Goal: Information Seeking & Learning: Check status

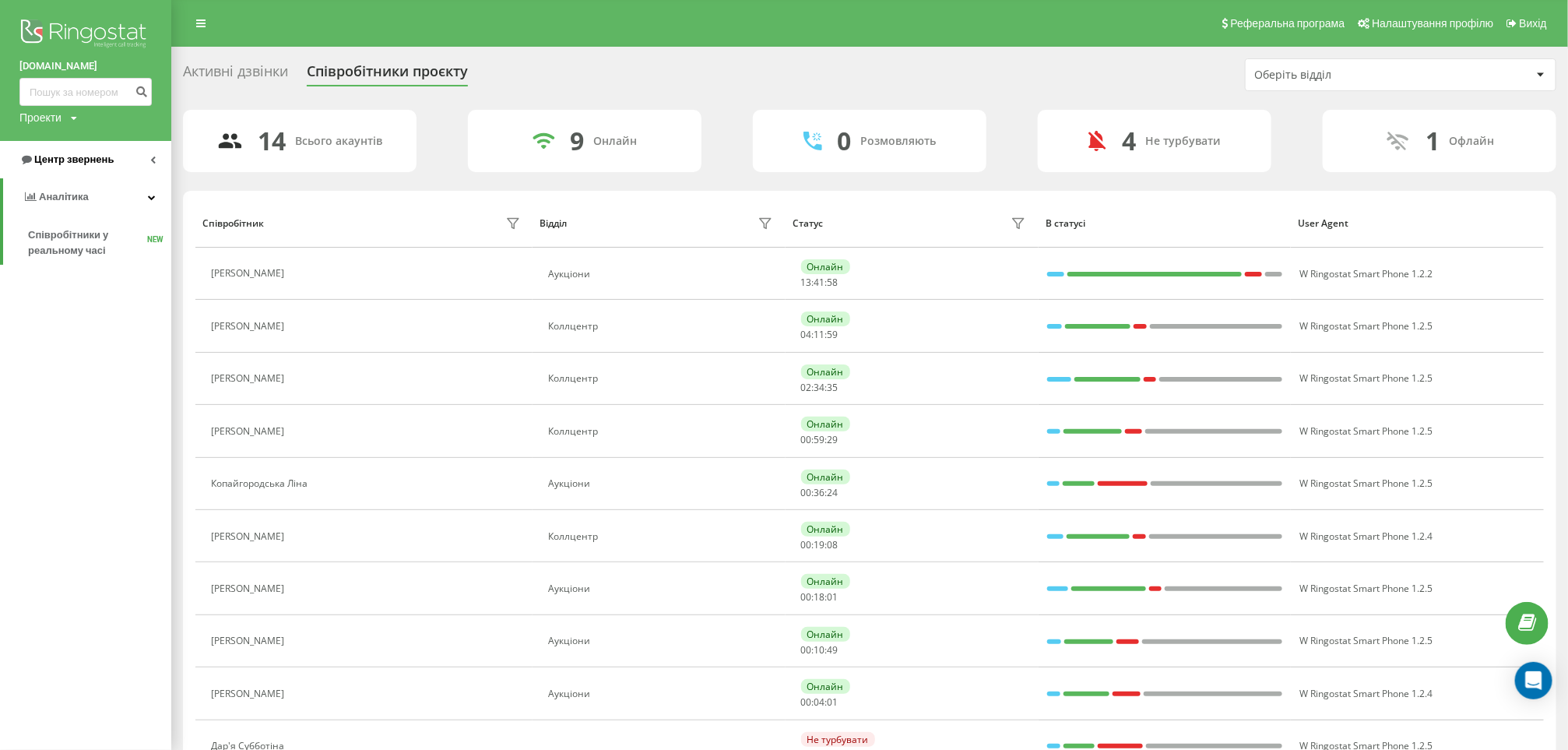
click at [119, 153] on link "Центр звернень" at bounding box center [85, 160] width 171 height 38
click at [70, 253] on span "Звіт про пропущені необроблені дзвінки" at bounding box center [95, 261] width 135 height 31
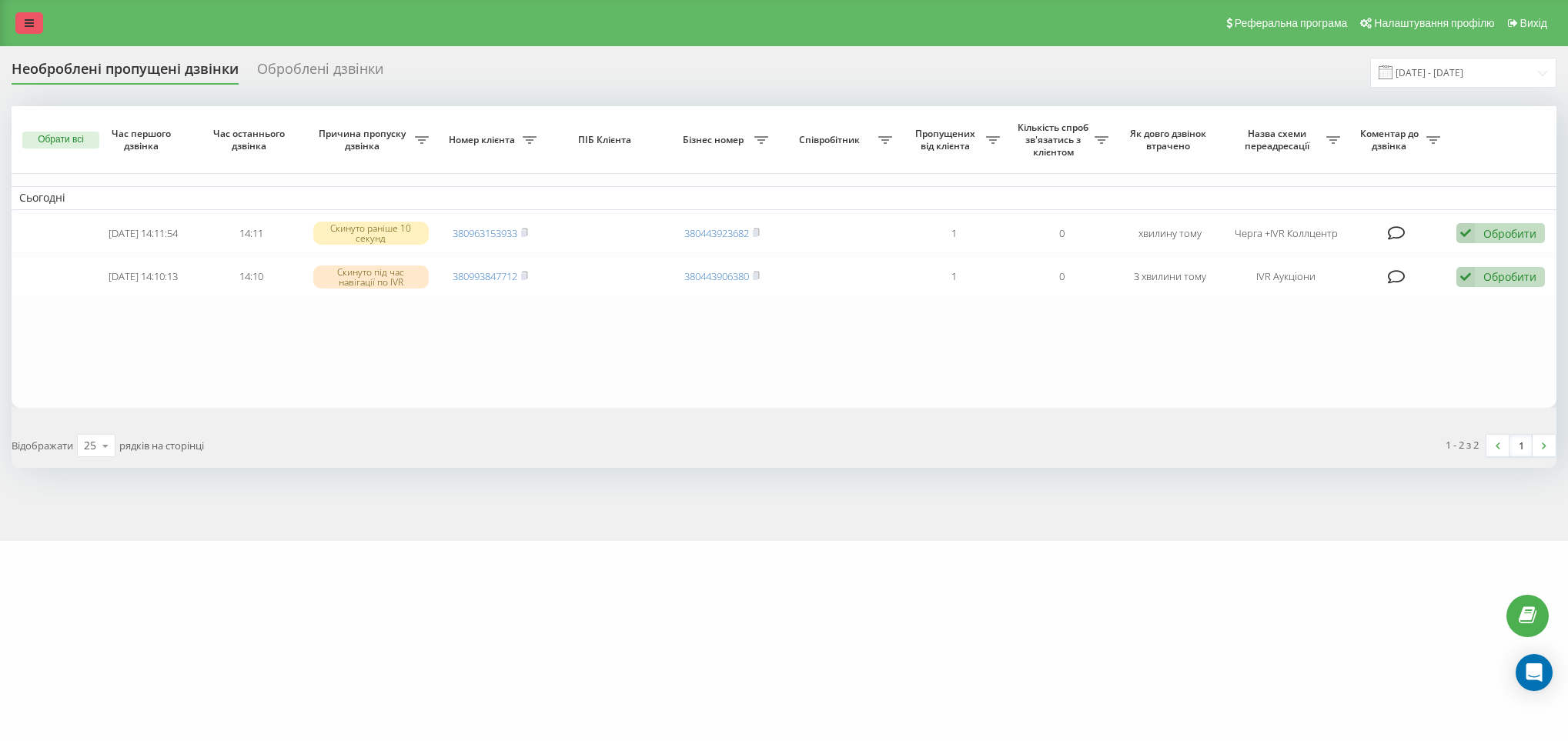
click at [15, 26] on link at bounding box center [28, 23] width 27 height 21
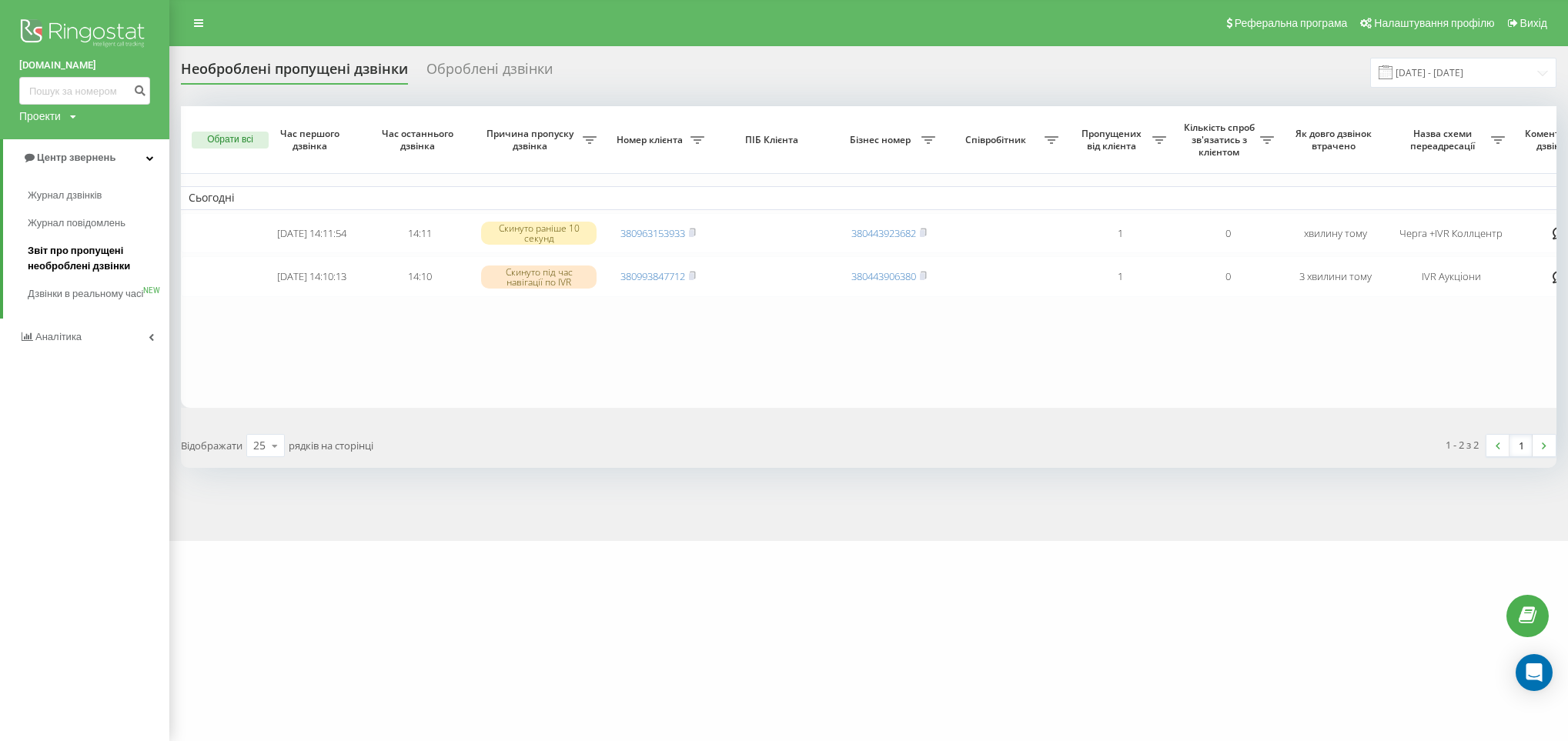
click at [88, 264] on span "Звіт про пропущені необроблені дзвінки" at bounding box center [94, 258] width 134 height 31
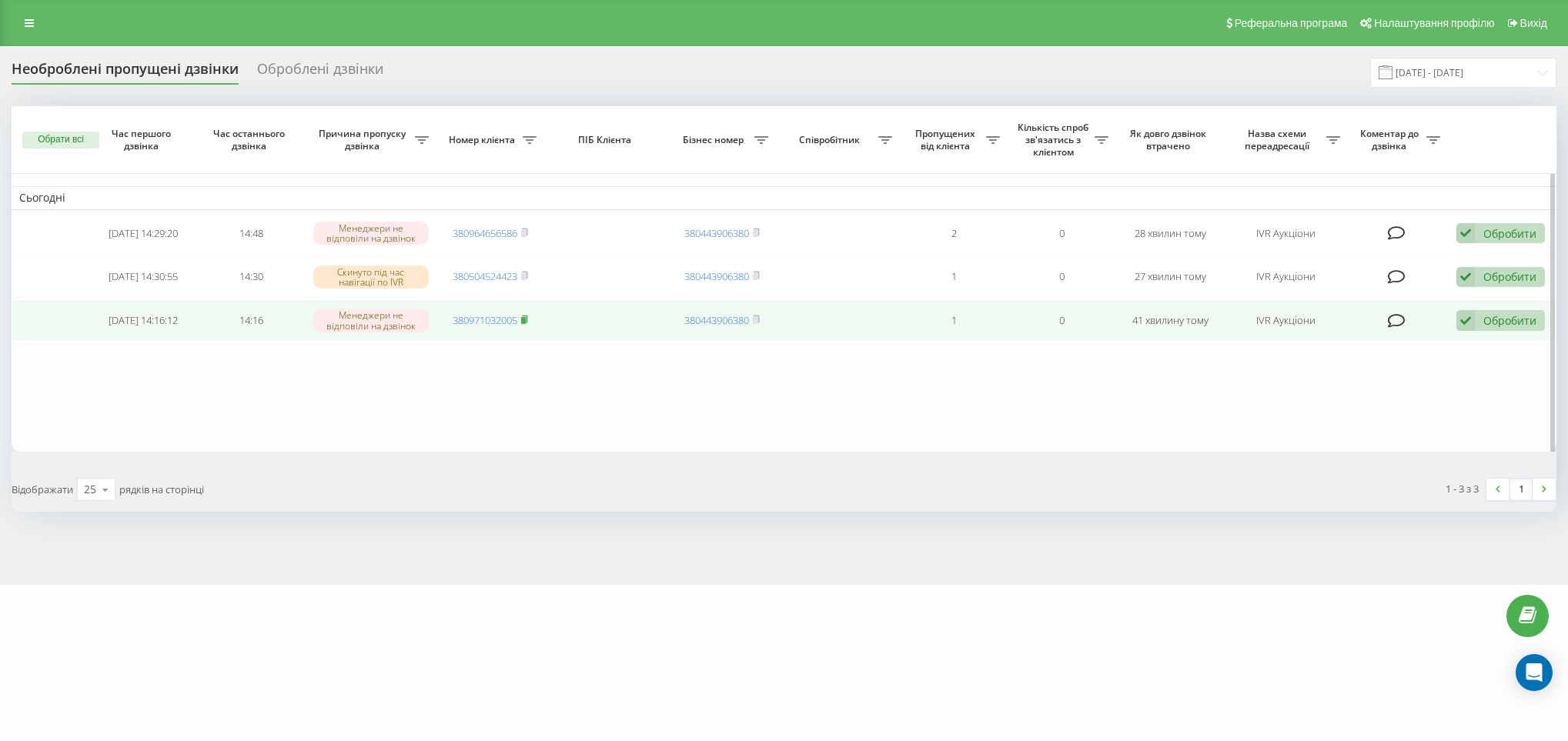
click at [524, 324] on rect at bounding box center [523, 321] width 4 height 7
click at [1472, 324] on icon at bounding box center [1465, 321] width 19 height 21
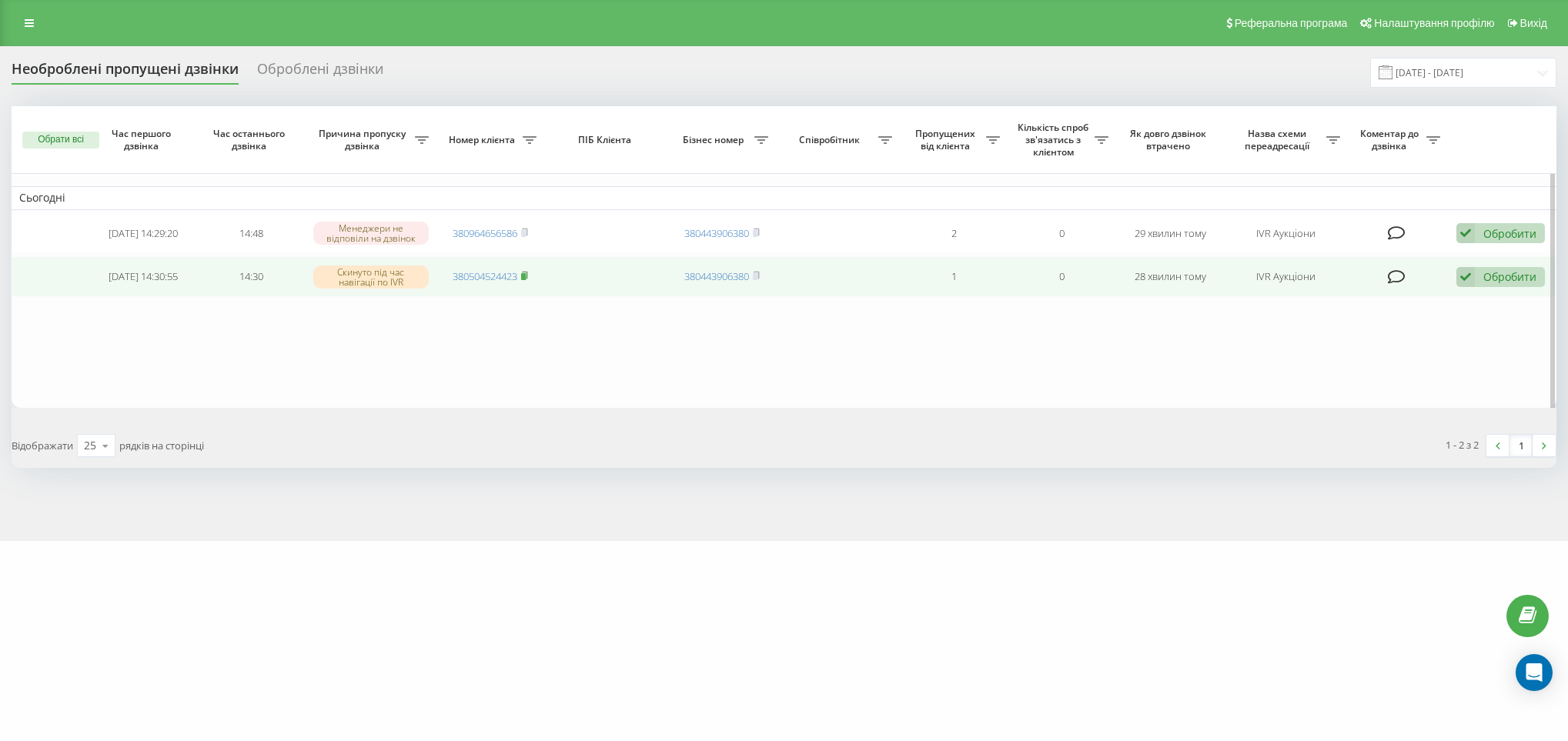
click at [523, 276] on icon at bounding box center [524, 275] width 7 height 9
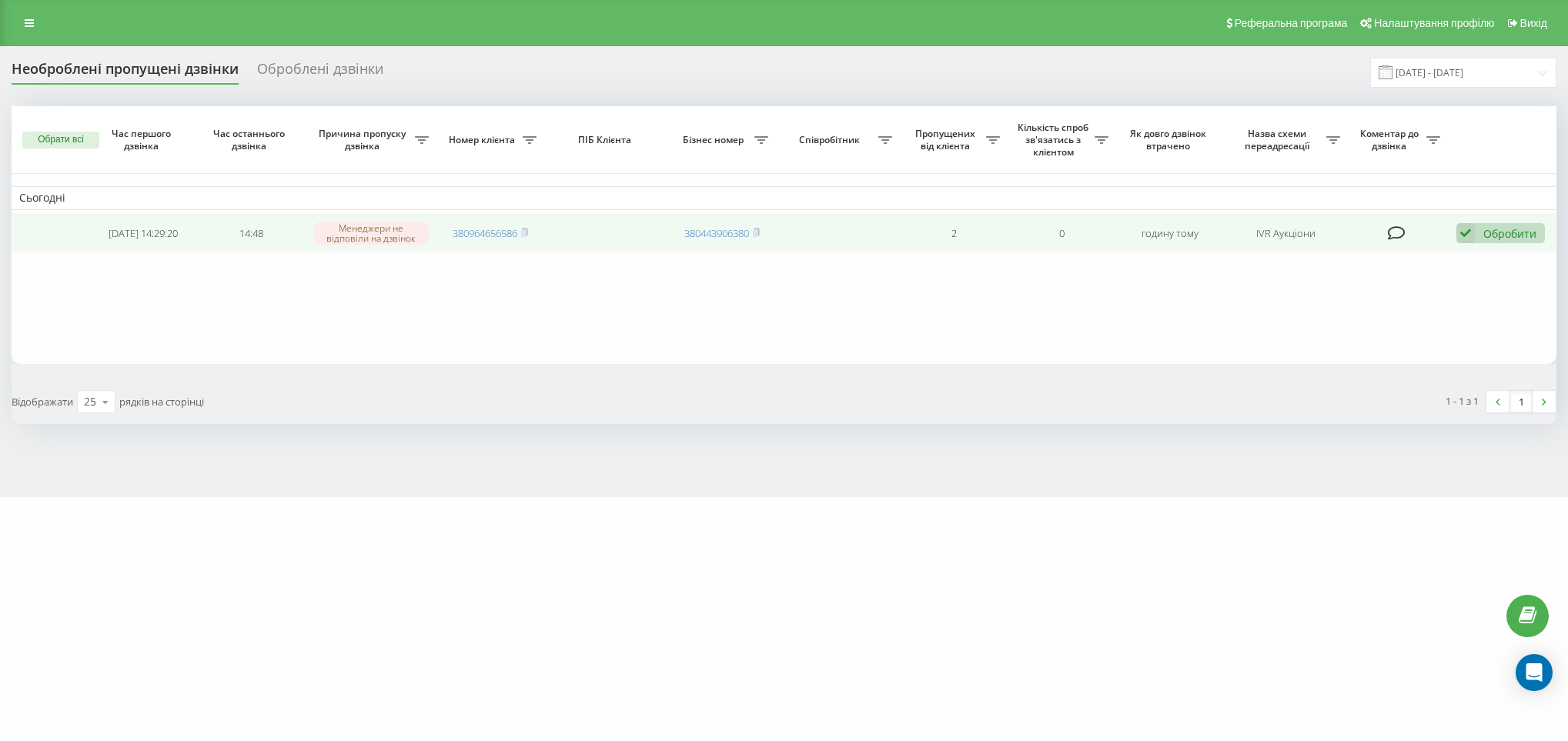
click at [1506, 219] on td "Обробити Не вдалося зв'язатися Зв'язався з клієнтом за допомогою іншого каналу …" at bounding box center [1502, 233] width 109 height 41
click at [1480, 232] on div "Обробити Не вдалося зв'язатися Зв'язався з клієнтом за допомогою іншого каналу …" at bounding box center [1501, 233] width 88 height 21
click at [1346, 261] on span "Не вдалося зв'язатися" at bounding box center [1327, 257] width 118 height 15
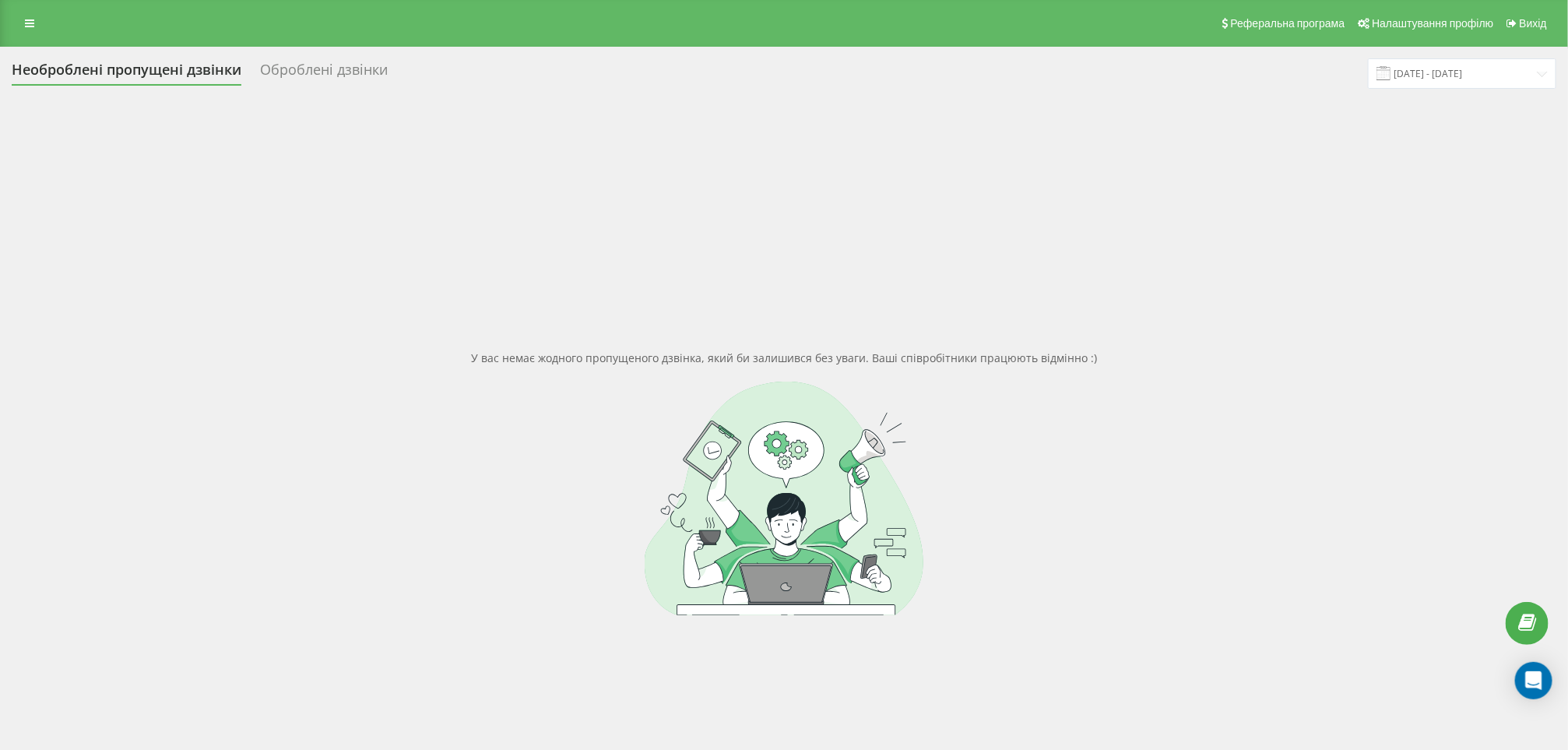
click at [40, 3] on div "Реферальна програма Налаштування профілю Вихід" at bounding box center [784, 23] width 1568 height 47
click at [27, 21] on icon at bounding box center [30, 23] width 9 height 11
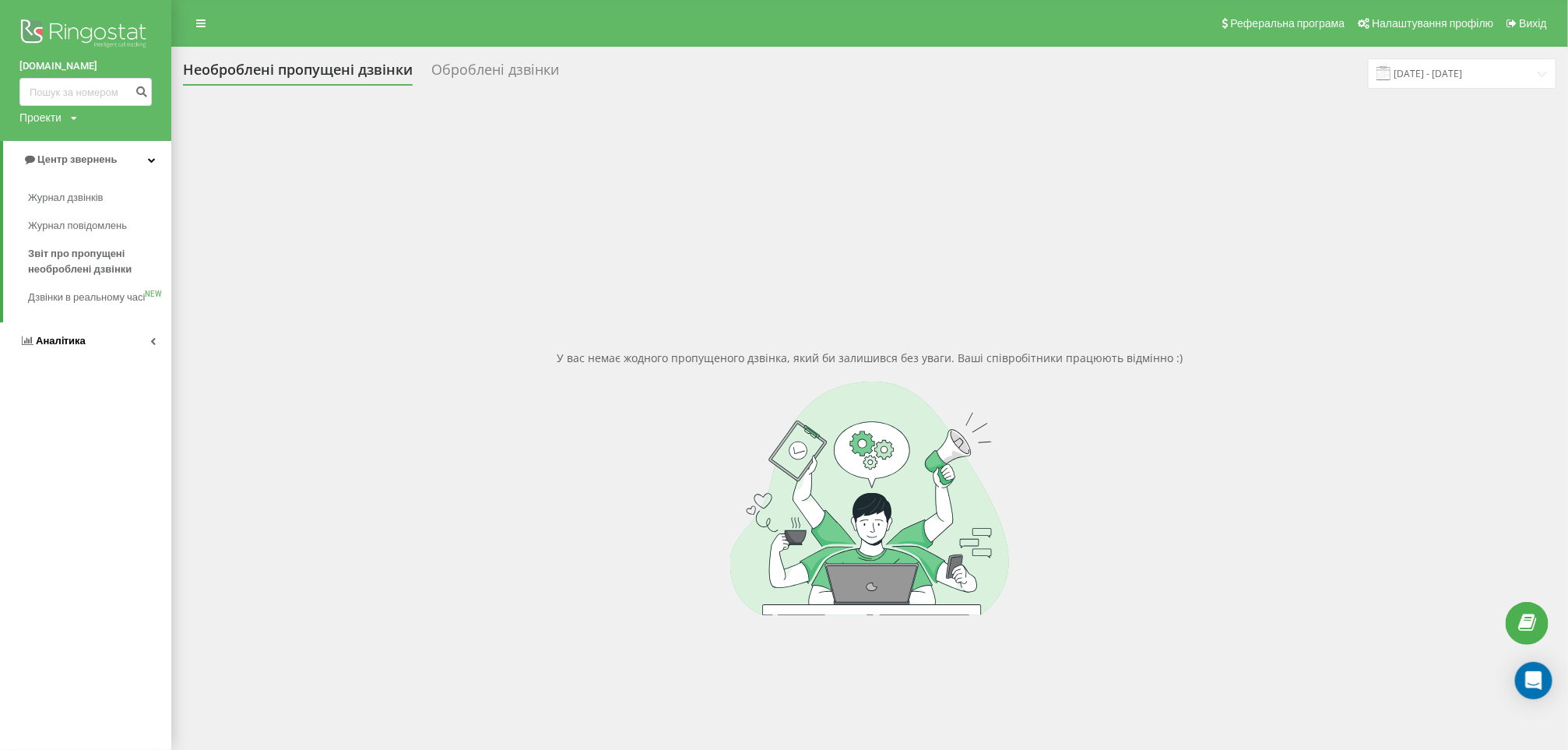
click at [65, 348] on span "Аналiтика" at bounding box center [53, 341] width 66 height 15
click at [71, 243] on span "Співробітники у реальному часі" at bounding box center [87, 243] width 118 height 31
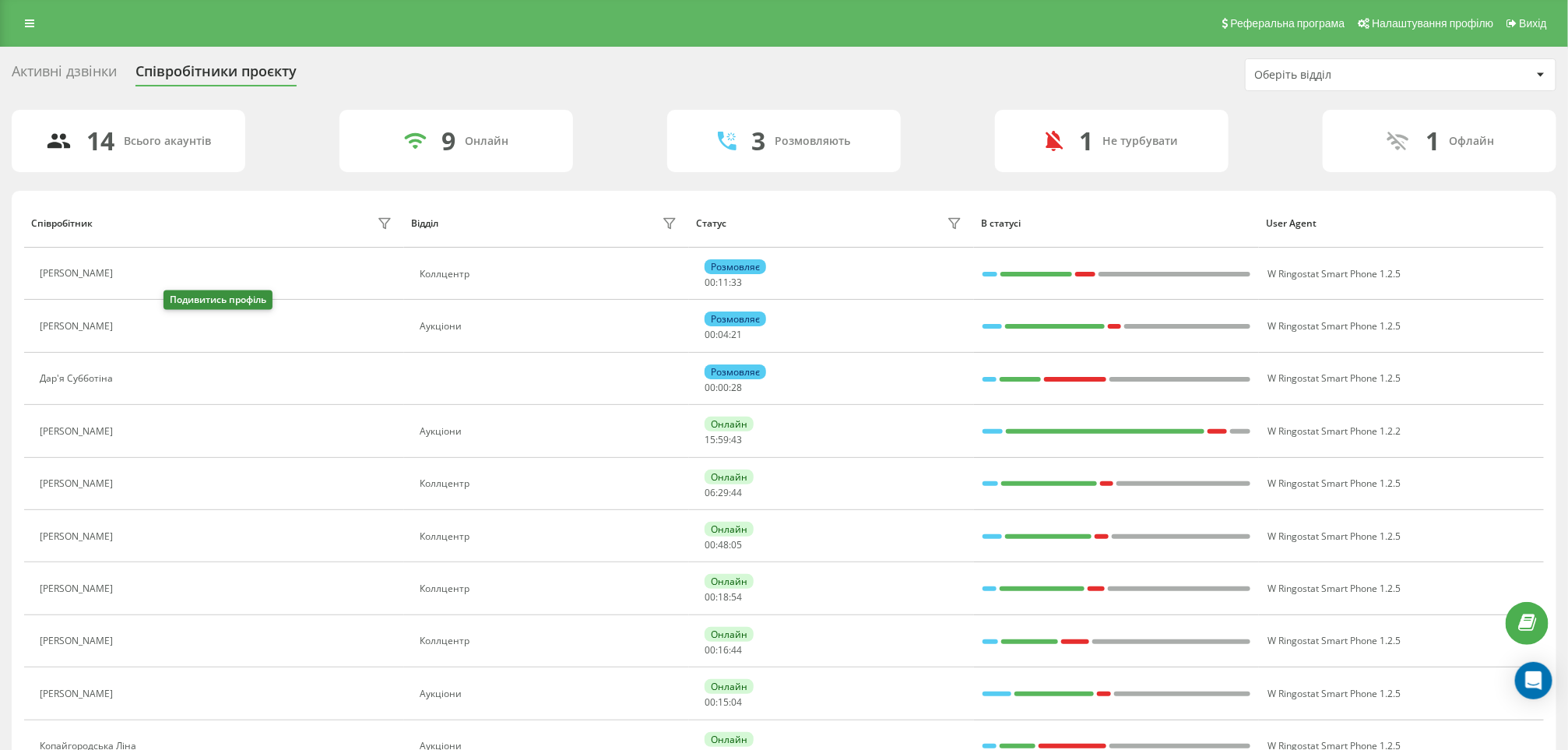
click at [136, 330] on icon at bounding box center [130, 327] width 13 height 13
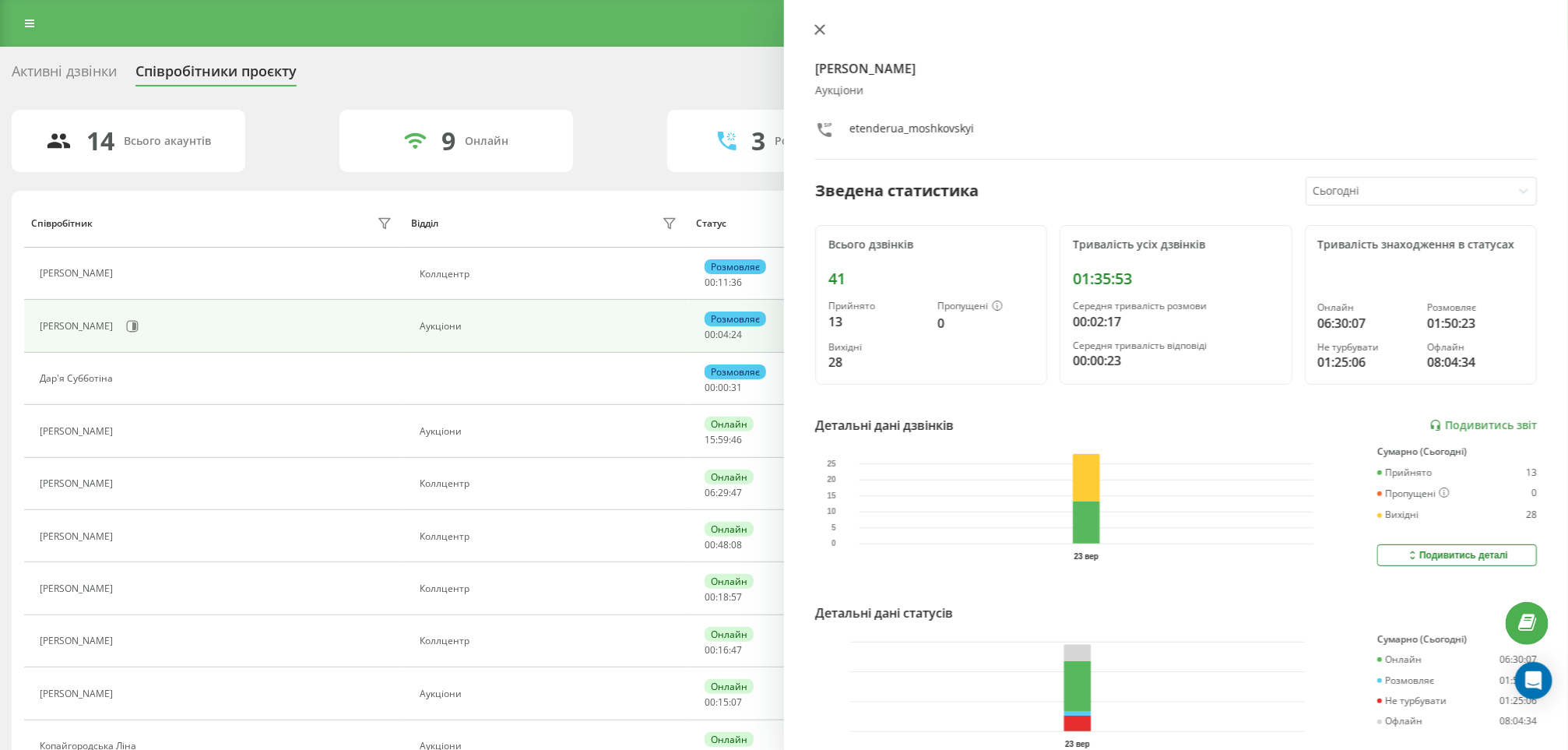
click at [823, 35] on button at bounding box center [819, 30] width 21 height 15
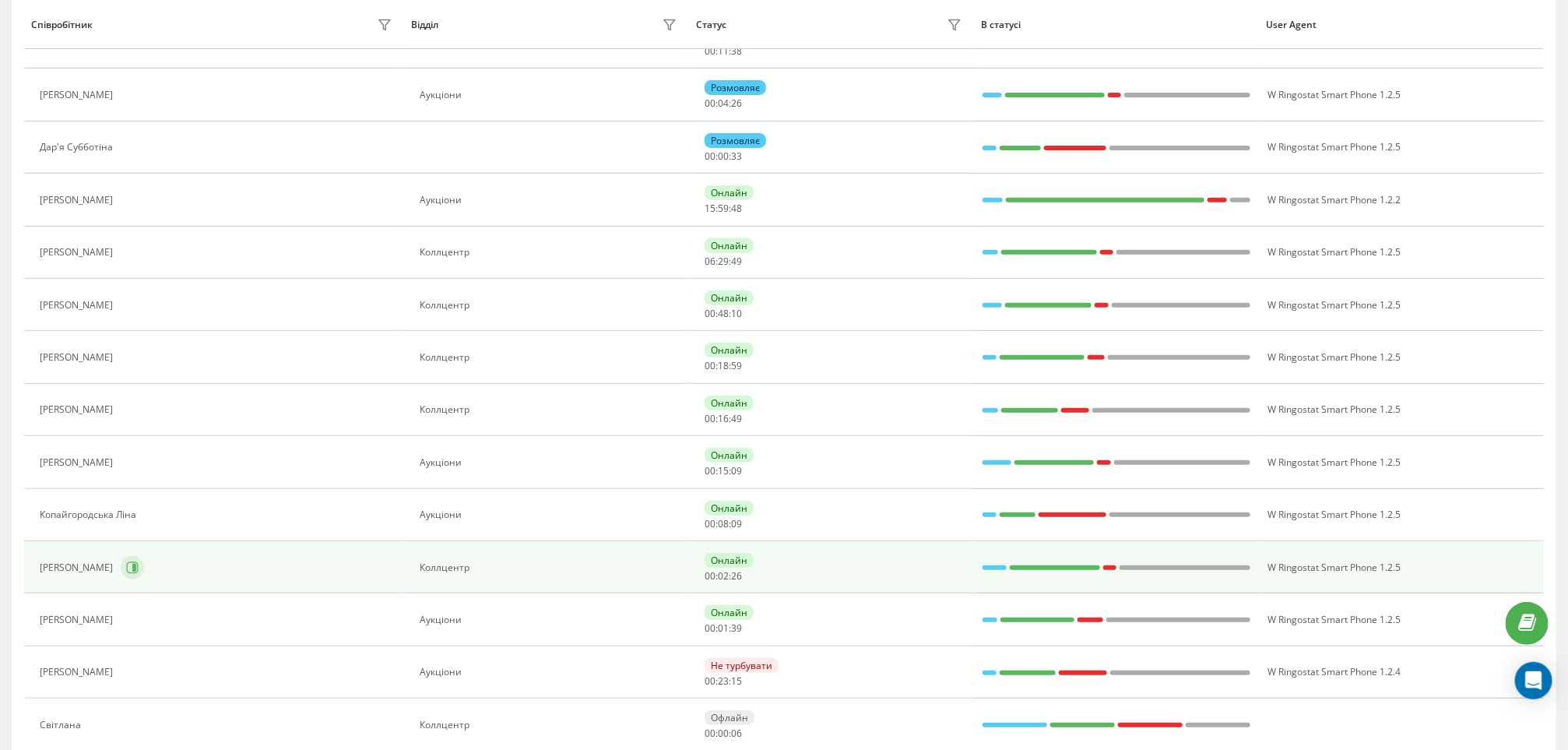
scroll to position [234, 0]
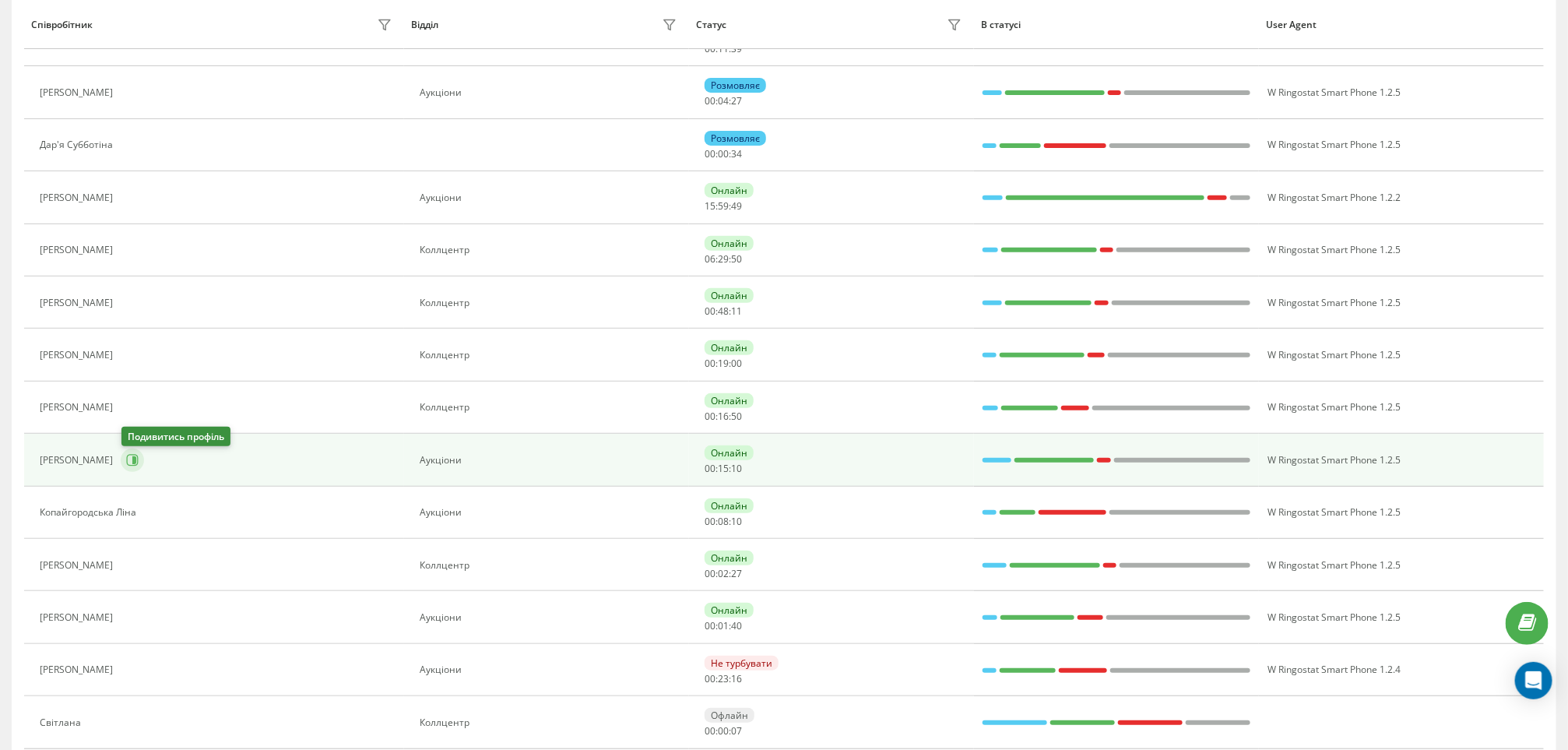
click at [135, 464] on icon at bounding box center [134, 460] width 4 height 8
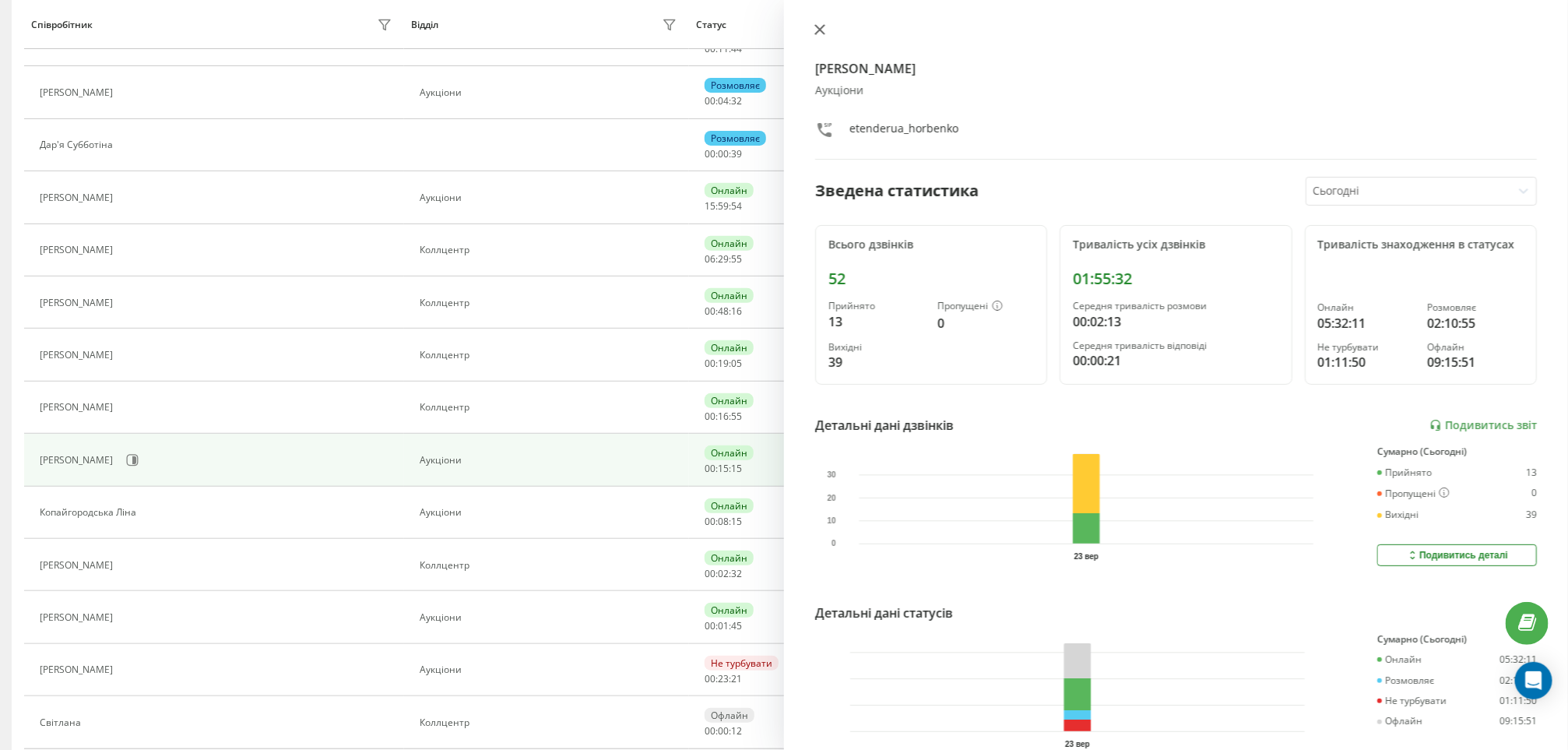
click at [809, 29] on div "Горбенко Антон Аукціони etenderua_horbenko Зведена статистика Сьогодні Всього д…" at bounding box center [1175, 375] width 784 height 750
click at [815, 31] on icon at bounding box center [819, 30] width 11 height 11
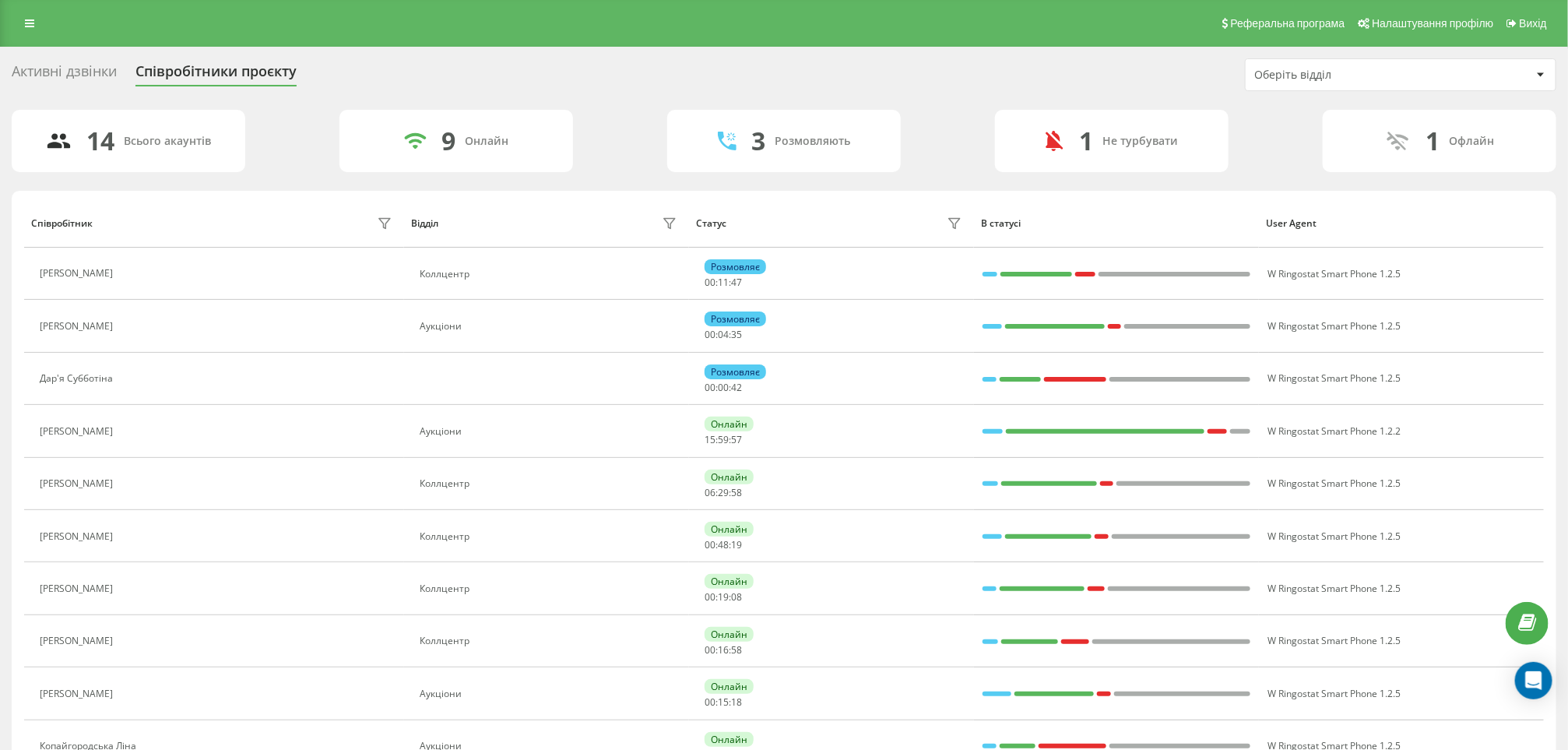
click at [136, 332] on icon at bounding box center [130, 327] width 13 height 13
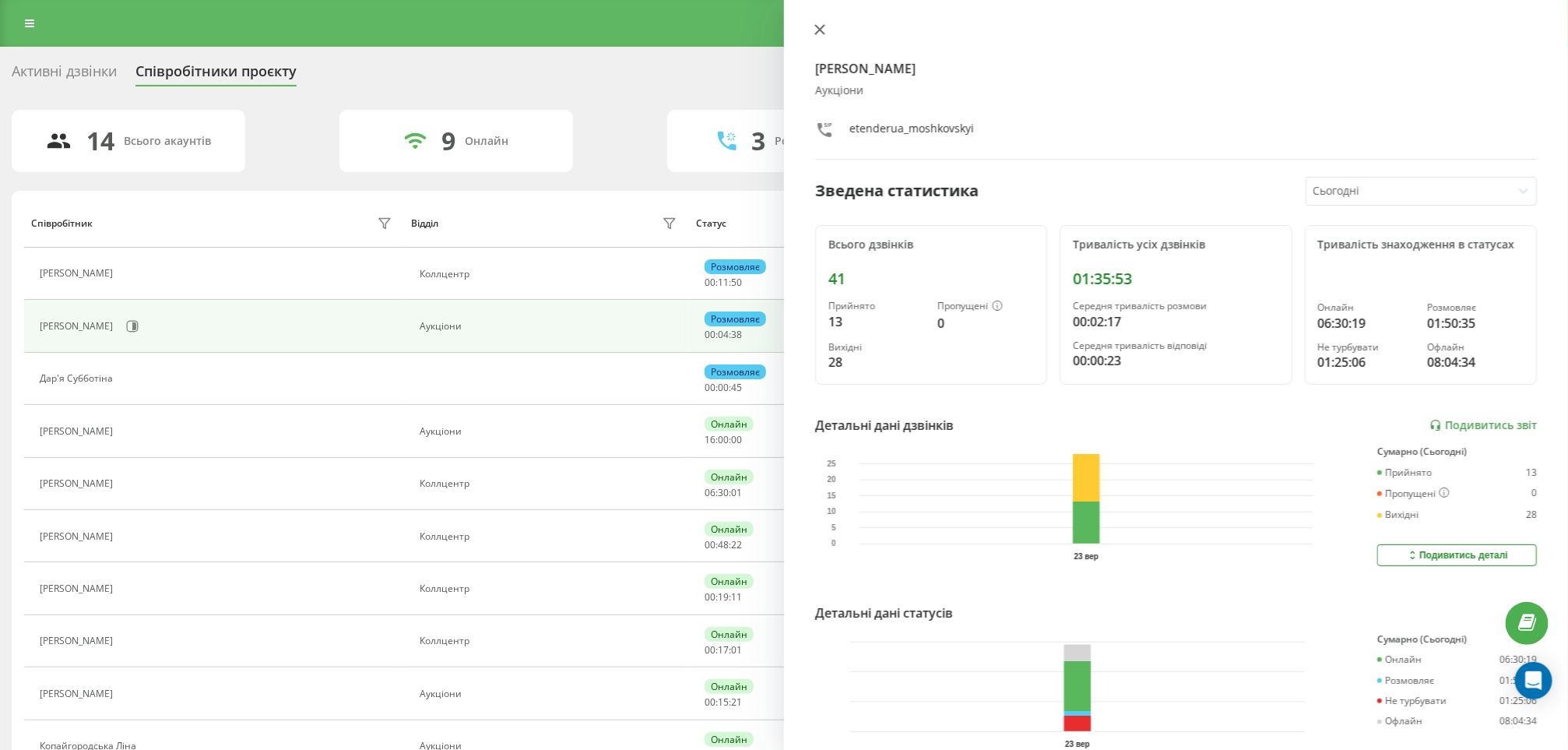
click at [815, 30] on icon at bounding box center [819, 30] width 11 height 11
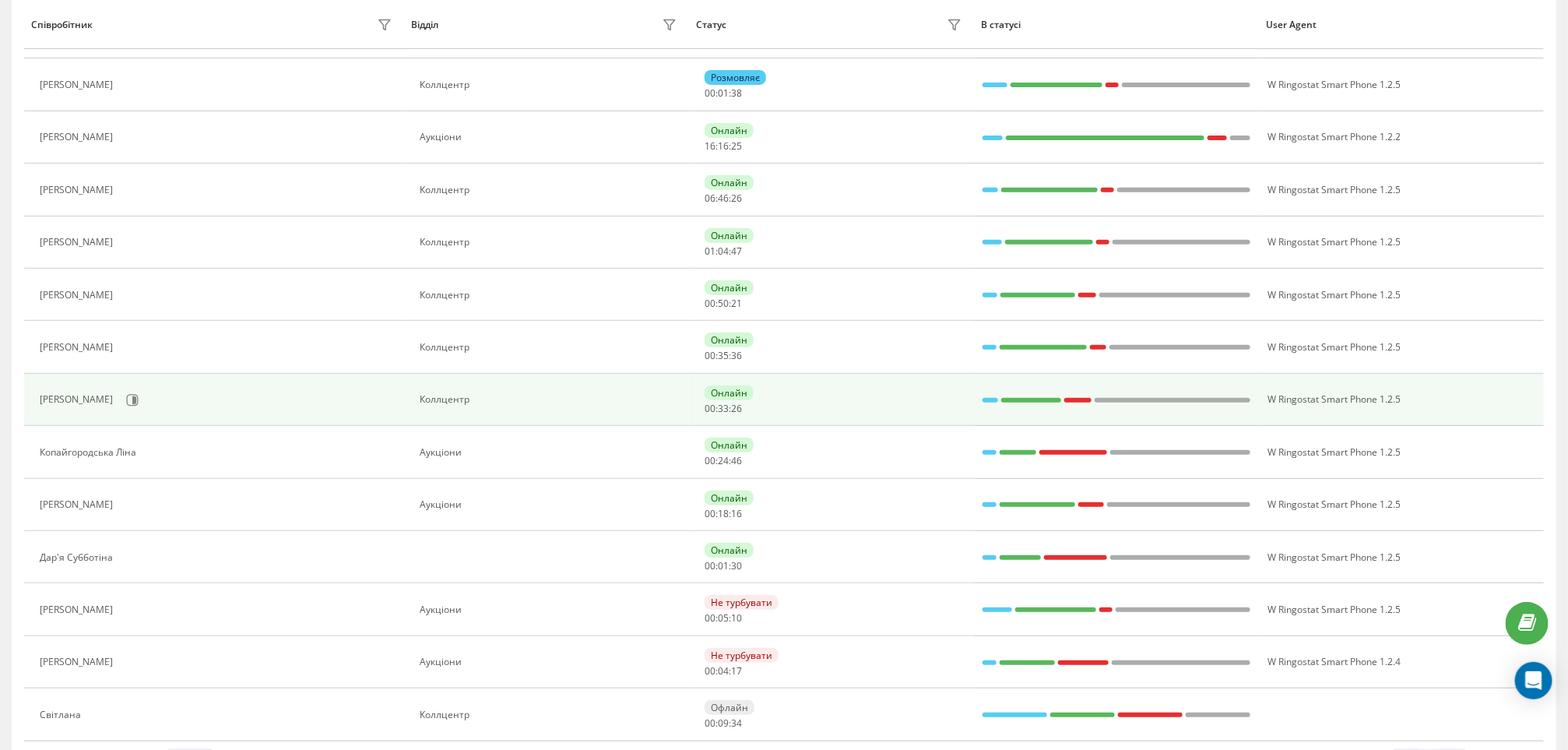
scroll to position [297, 0]
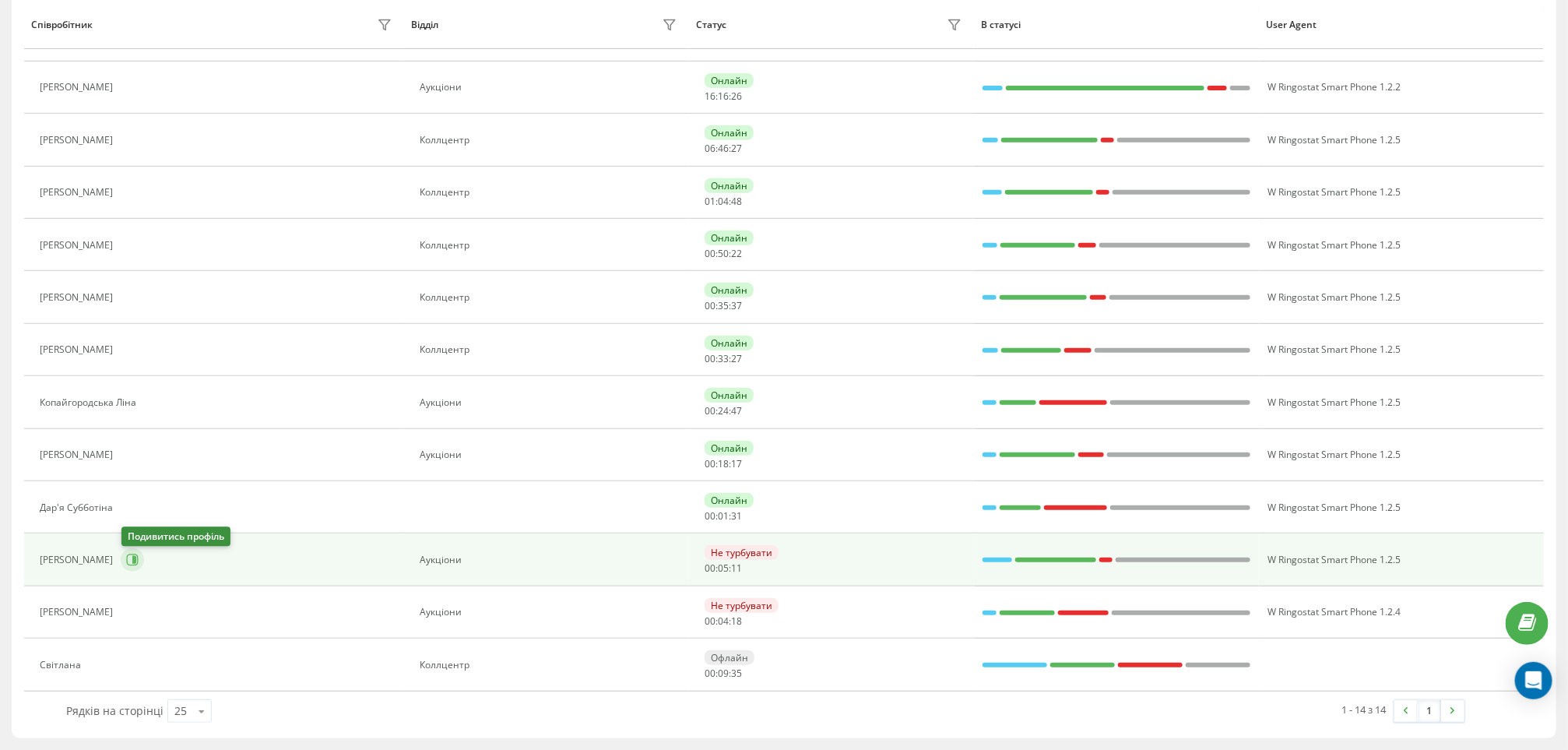
click at [131, 557] on icon at bounding box center [132, 560] width 13 height 13
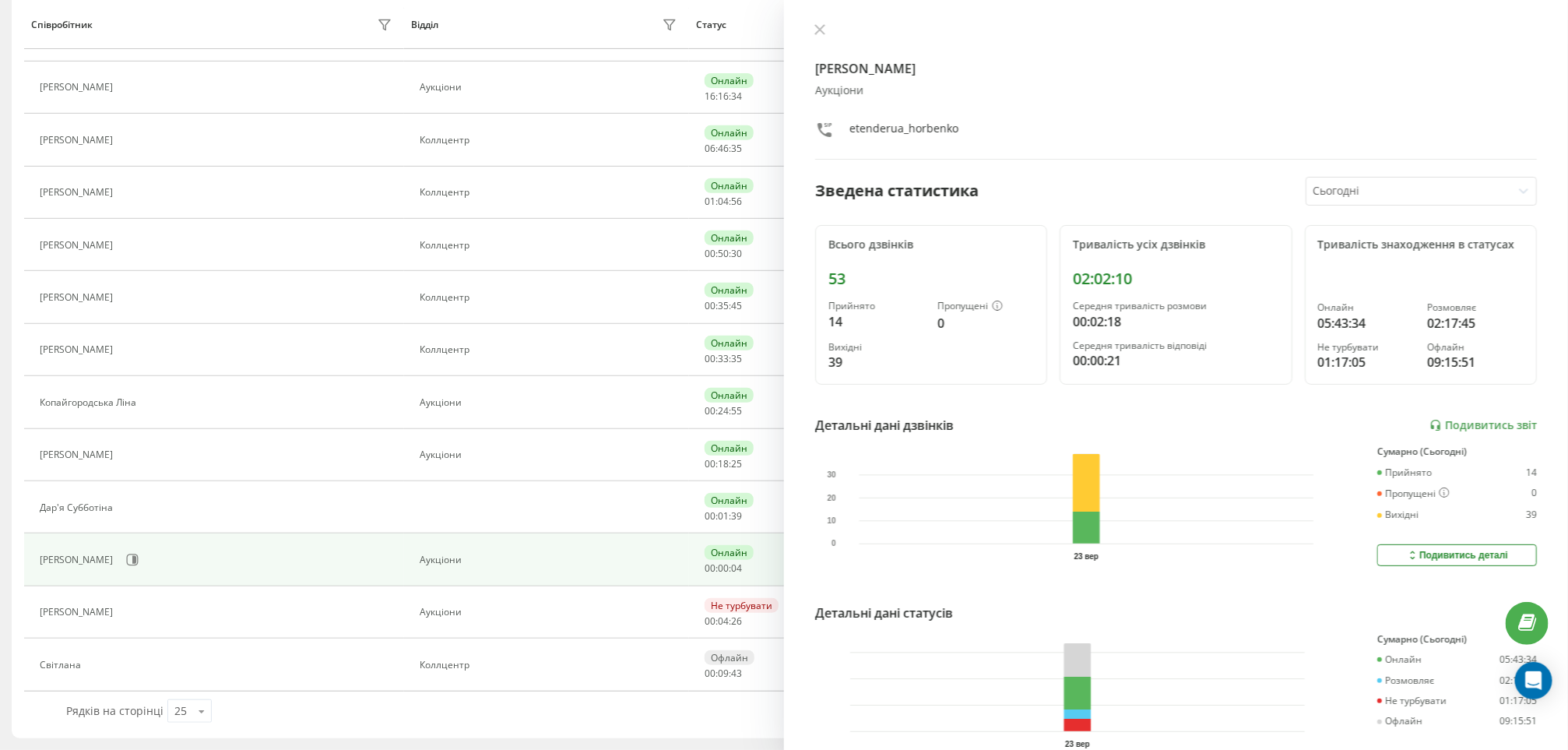
click at [818, 21] on div "[PERSON_NAME] etenderua_horbenko Зведена статистика Сьогодні Всього дзвінків 53…" at bounding box center [1175, 375] width 784 height 750
click at [820, 28] on icon at bounding box center [819, 30] width 9 height 9
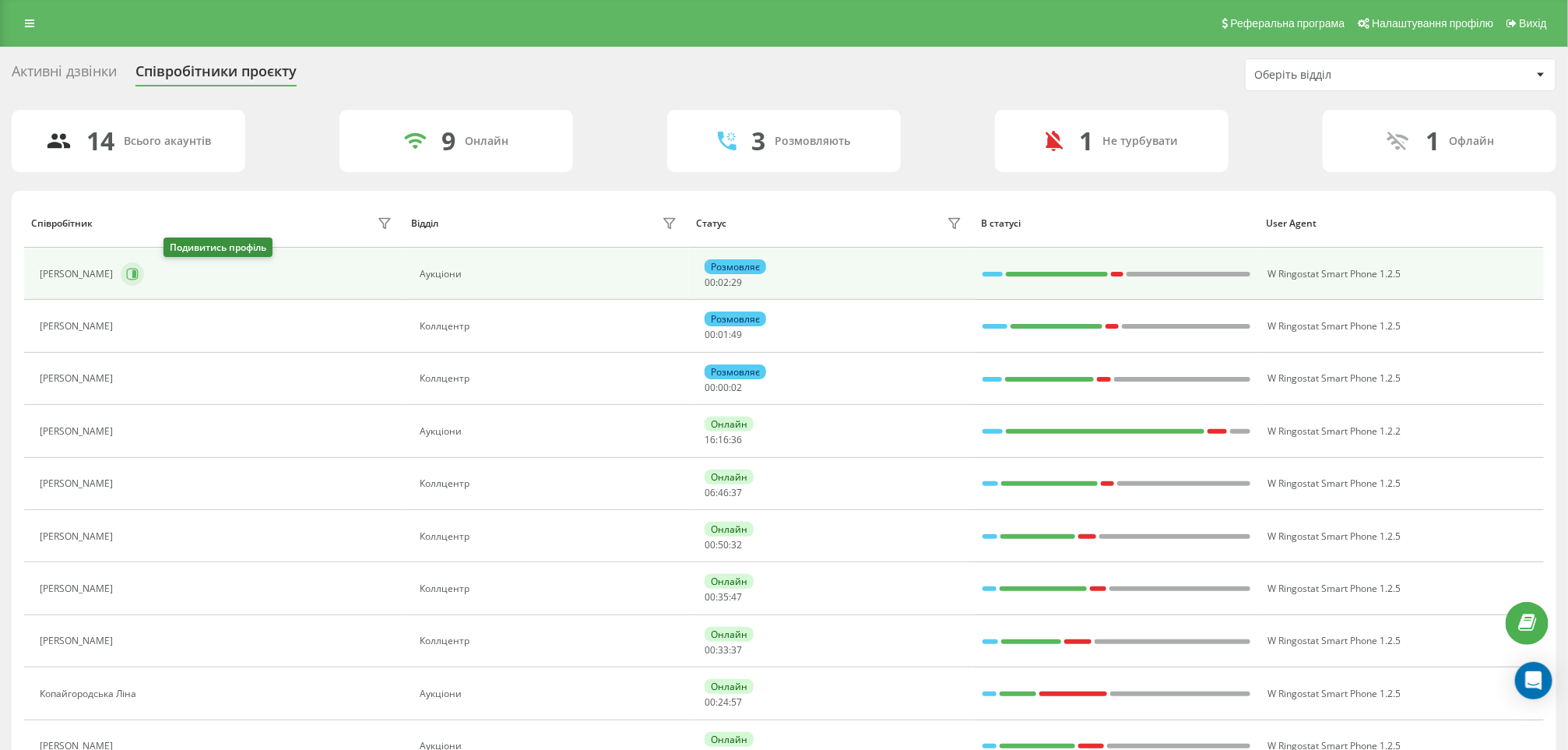
click at [139, 274] on icon at bounding box center [132, 274] width 13 height 13
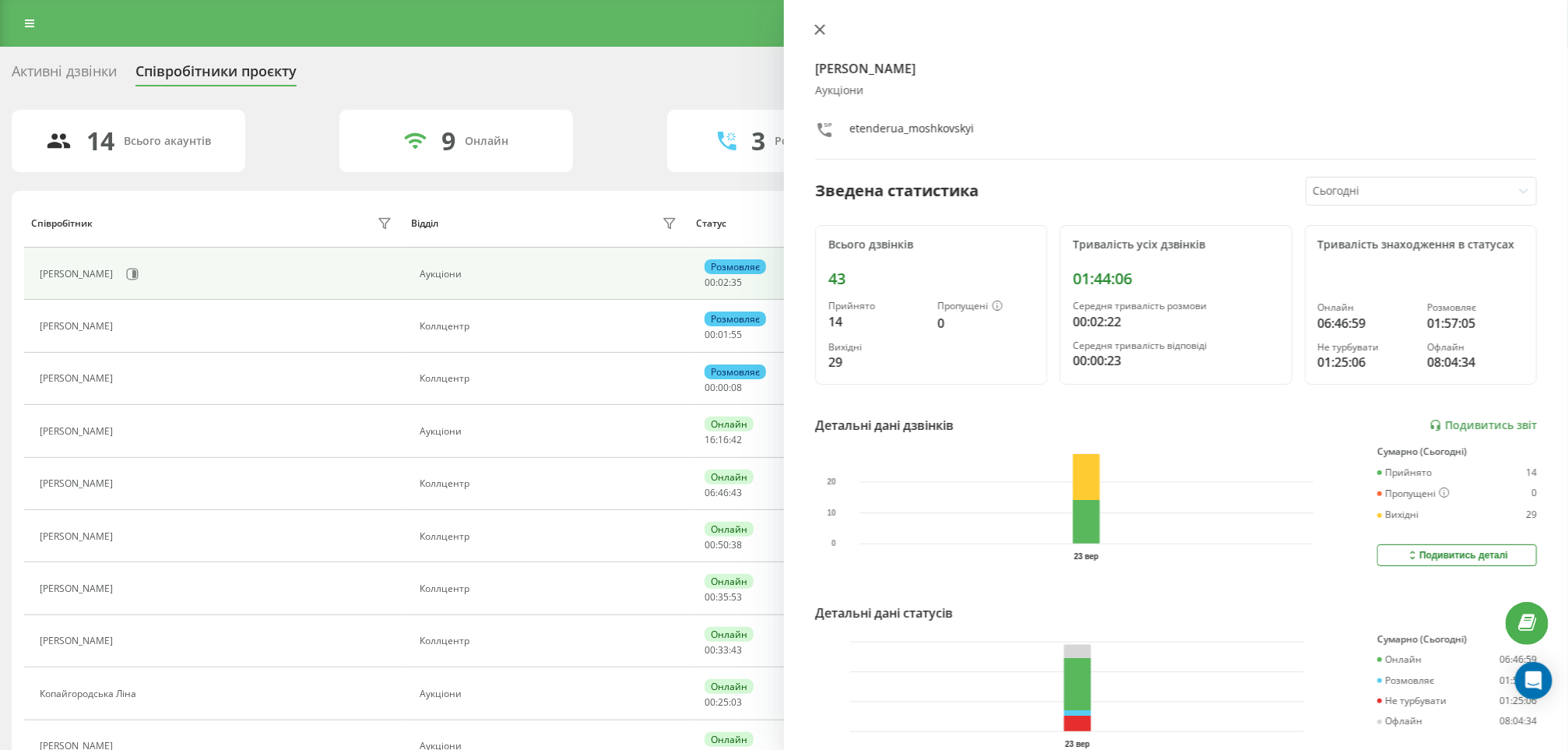
click at [814, 26] on icon at bounding box center [819, 30] width 11 height 11
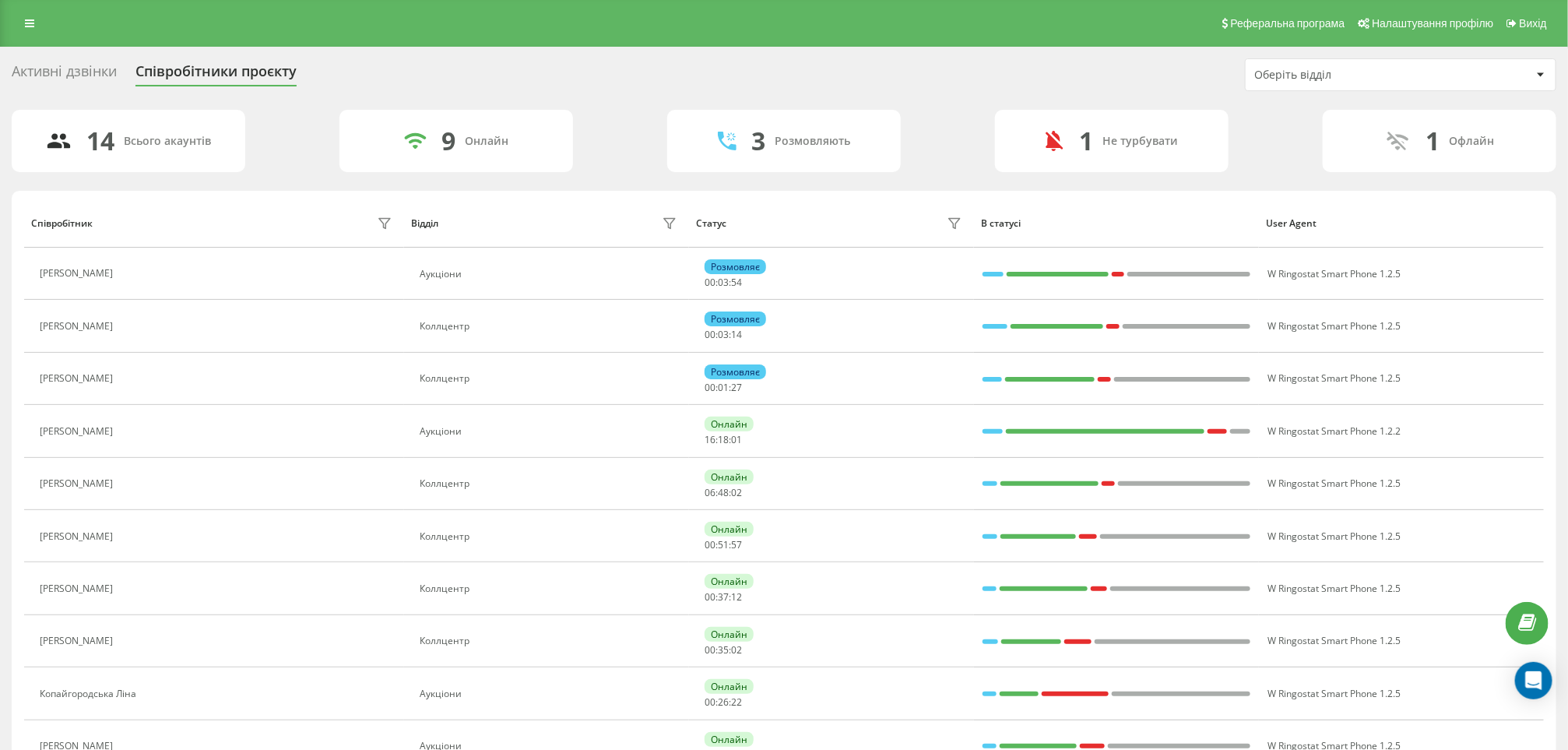
click at [30, 28] on icon at bounding box center [30, 23] width 9 height 11
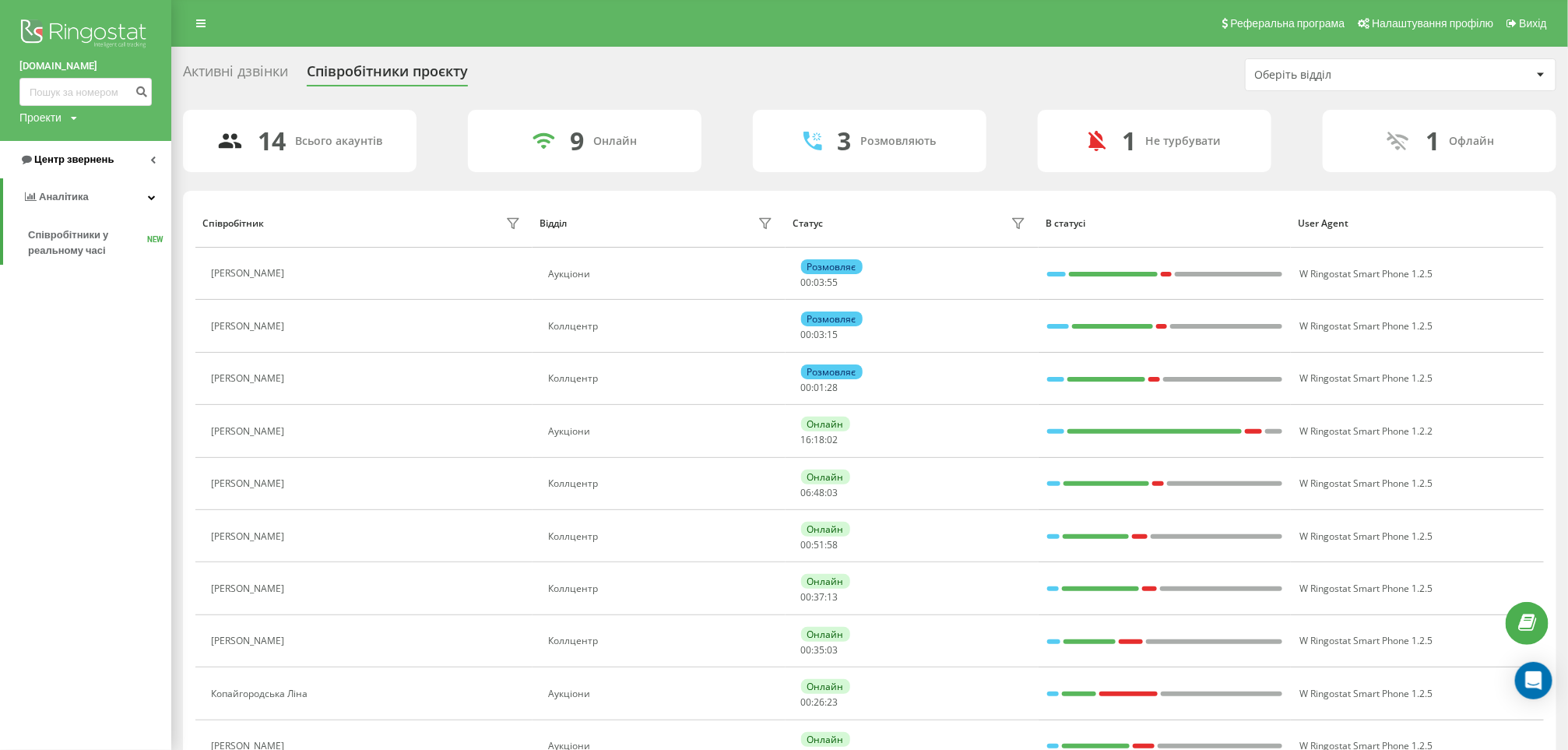
click at [115, 168] on link "Центр звернень" at bounding box center [85, 160] width 171 height 38
click at [71, 258] on span "Звіт про пропущені необроблені дзвінки" at bounding box center [95, 261] width 135 height 31
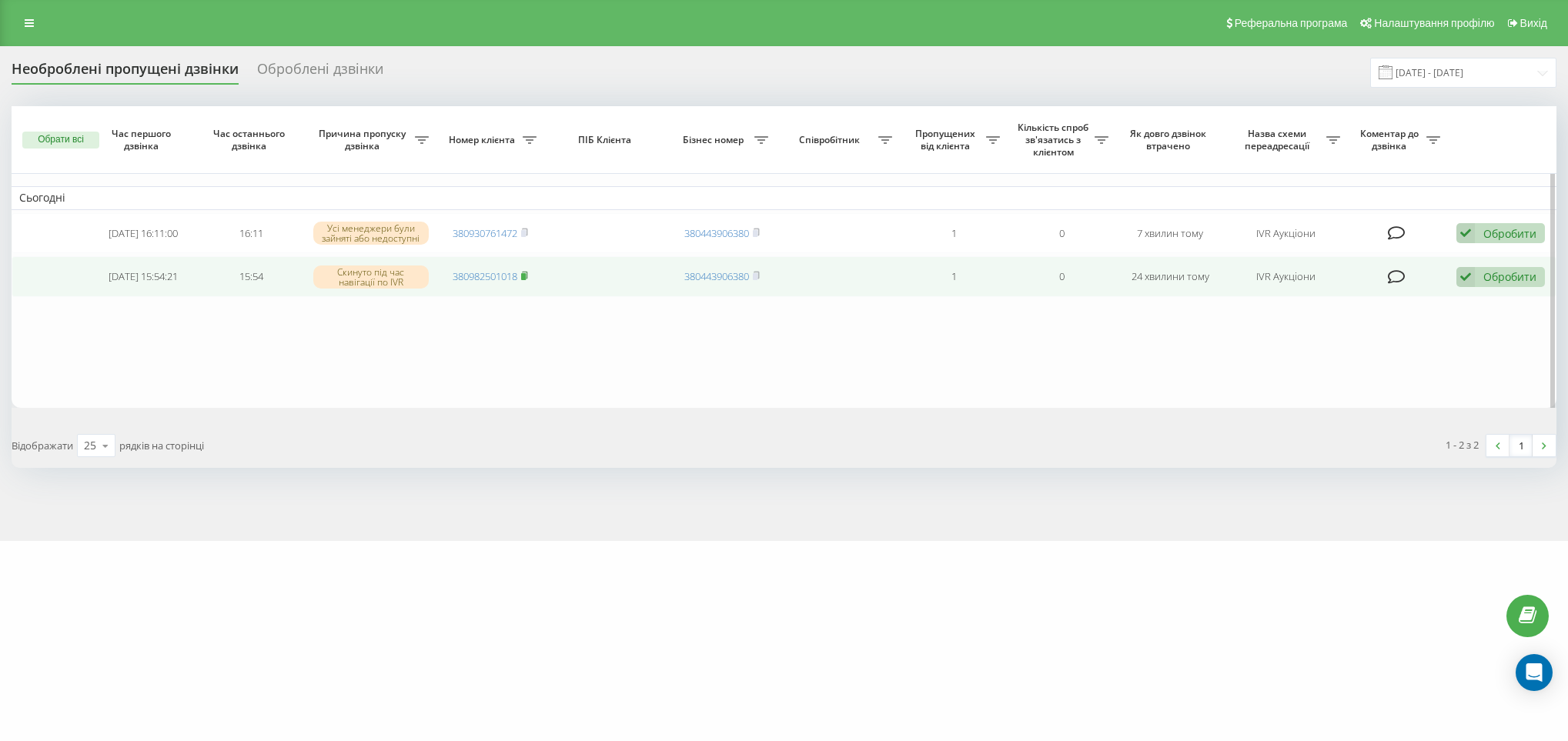
click at [525, 280] on rect at bounding box center [523, 277] width 4 height 7
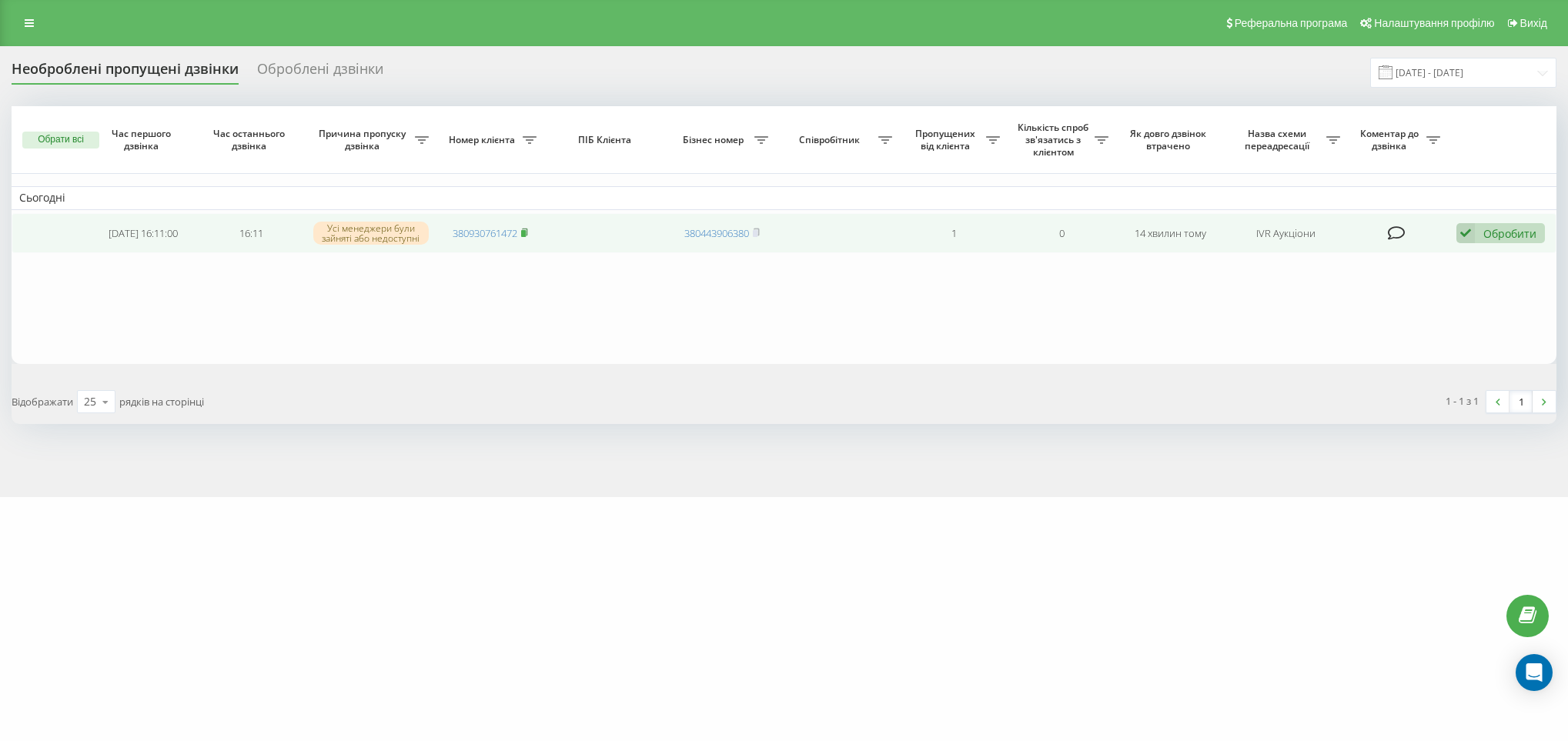
click at [525, 232] on rect at bounding box center [523, 233] width 4 height 7
click at [532, 233] on td "380930761472" at bounding box center [491, 233] width 108 height 41
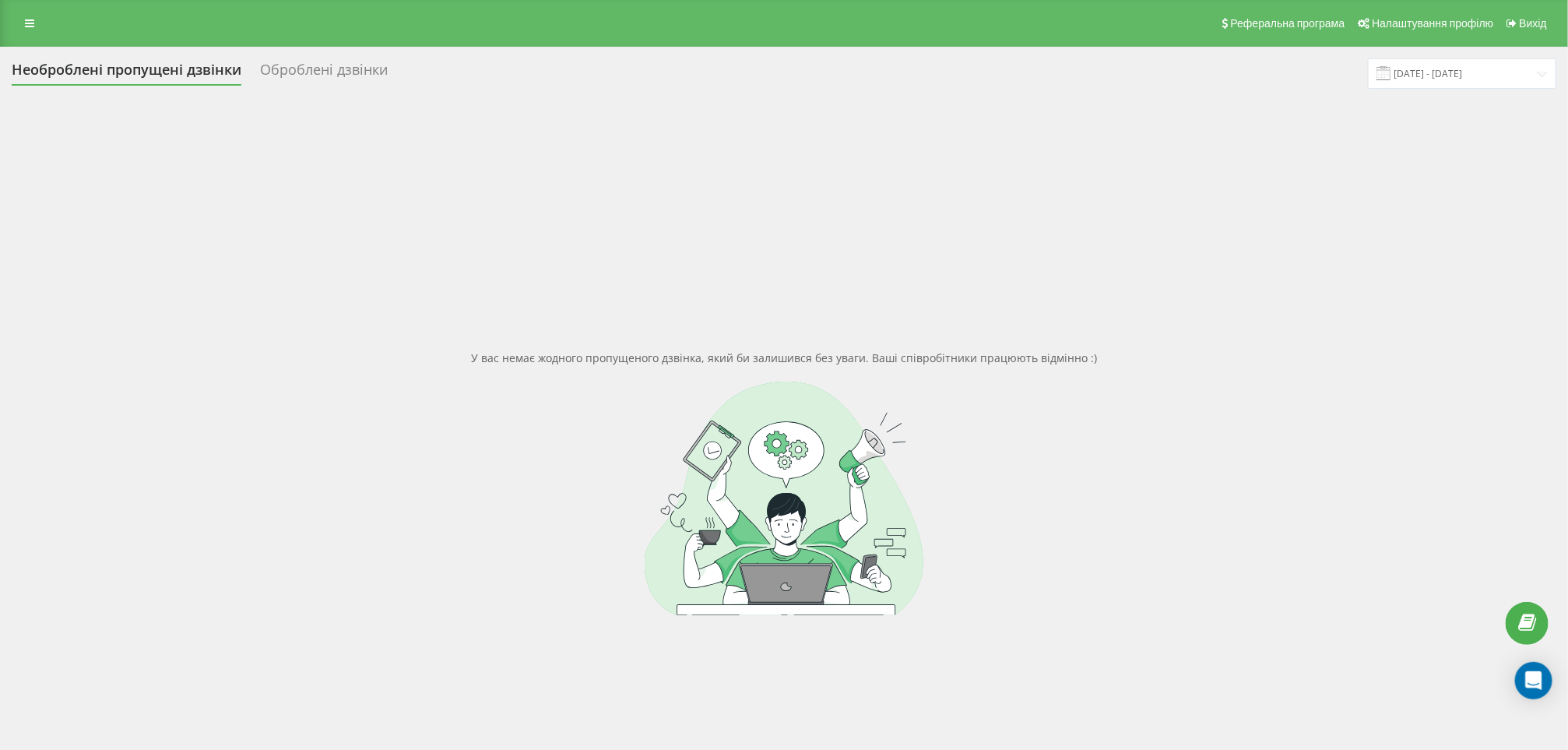
click at [29, 35] on div "Реферальна програма Налаштування профілю Вихід" at bounding box center [784, 23] width 1568 height 47
click at [29, 29] on link at bounding box center [29, 23] width 28 height 21
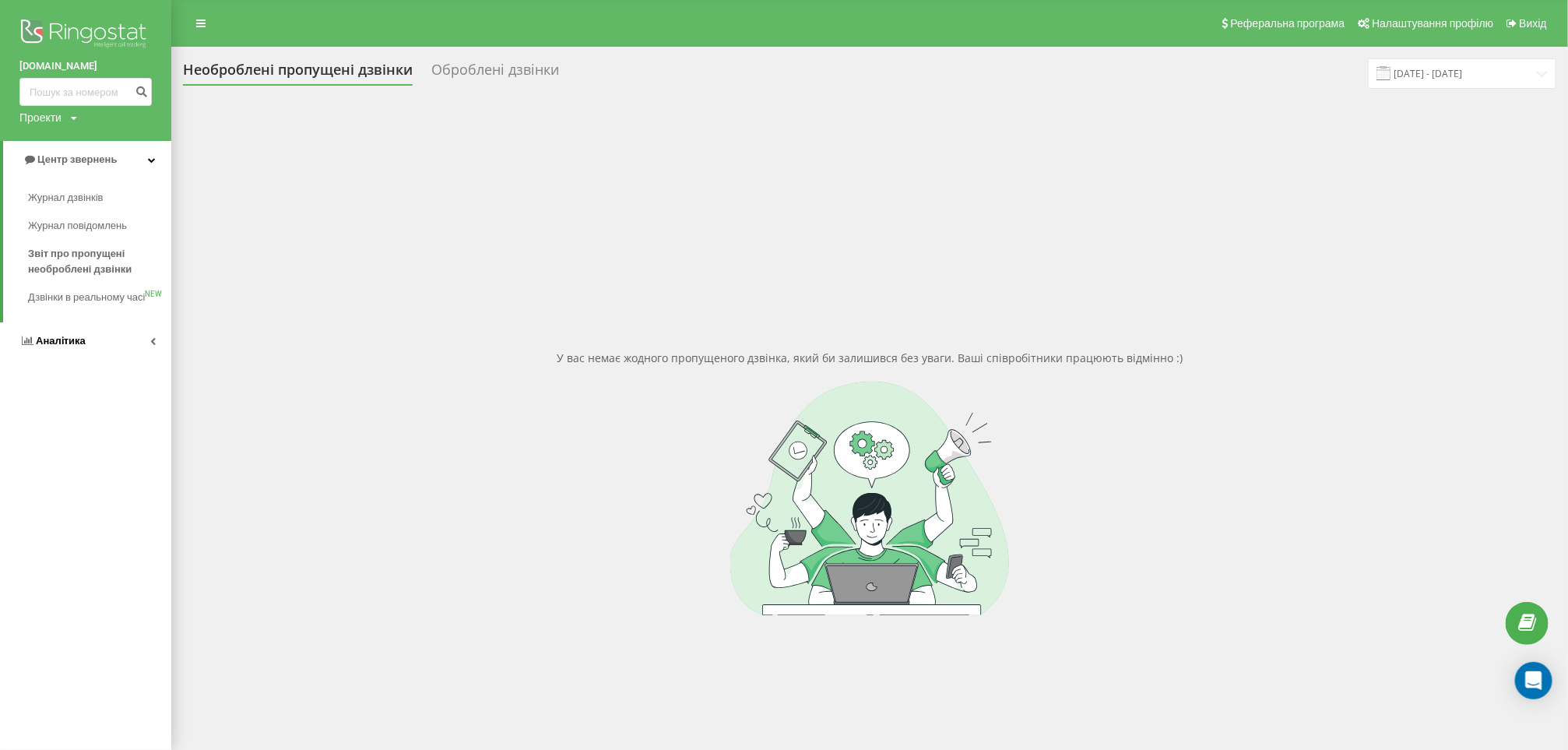
click at [59, 346] on span "Аналiтика" at bounding box center [61, 340] width 50 height 12
click at [78, 255] on span "Співробітники у реальному часі" at bounding box center [87, 243] width 118 height 31
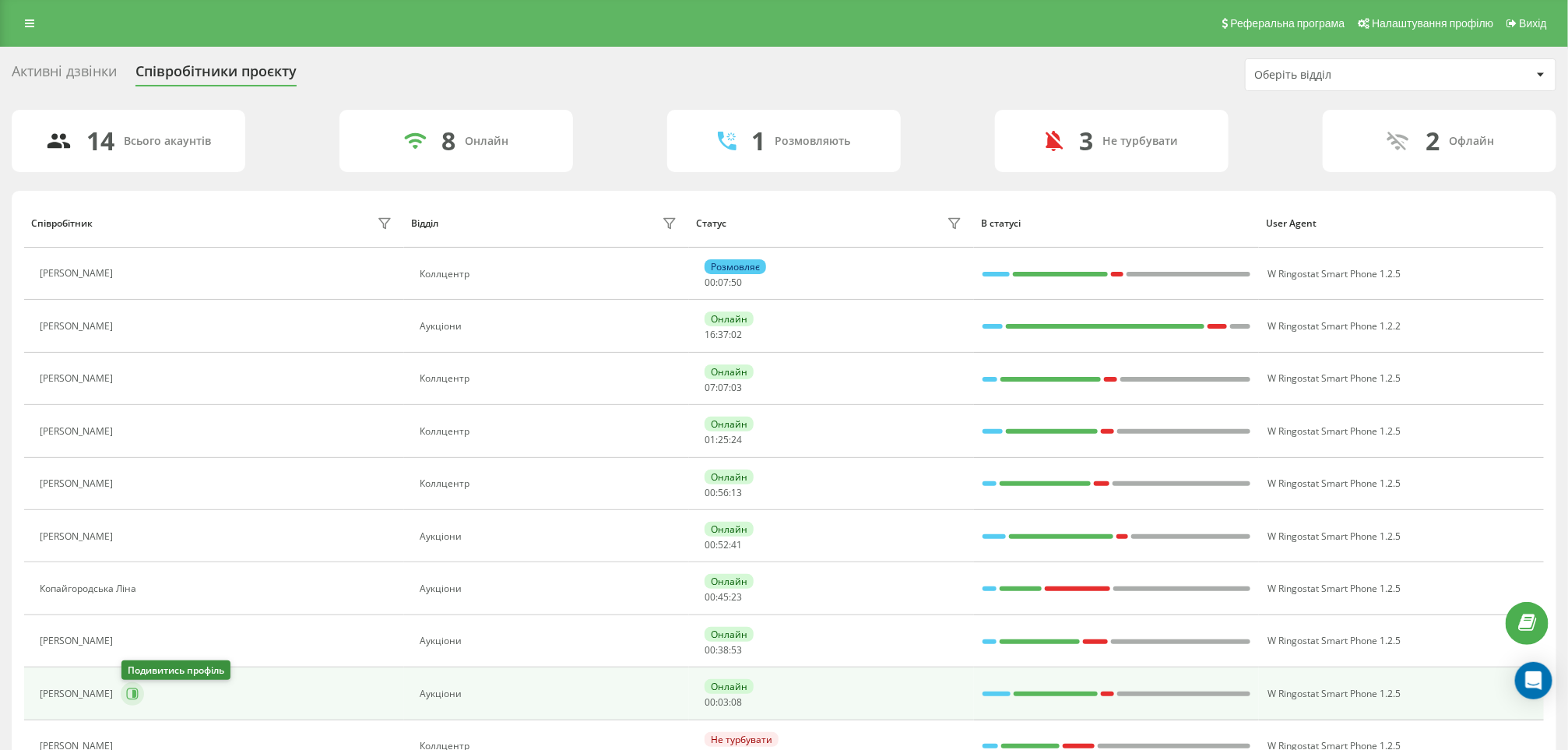
click at [140, 700] on button at bounding box center [132, 694] width 23 height 23
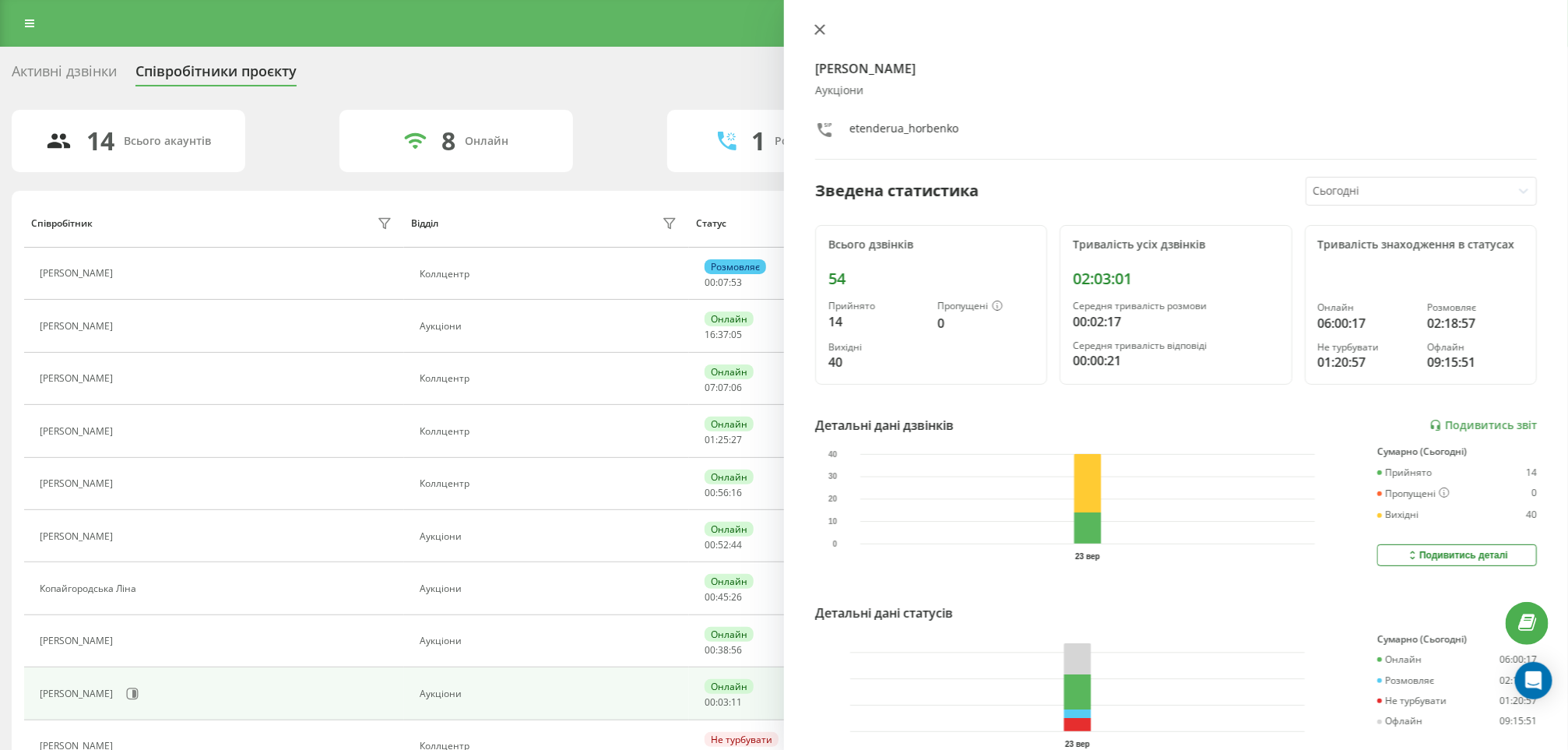
click at [815, 33] on icon at bounding box center [819, 30] width 9 height 9
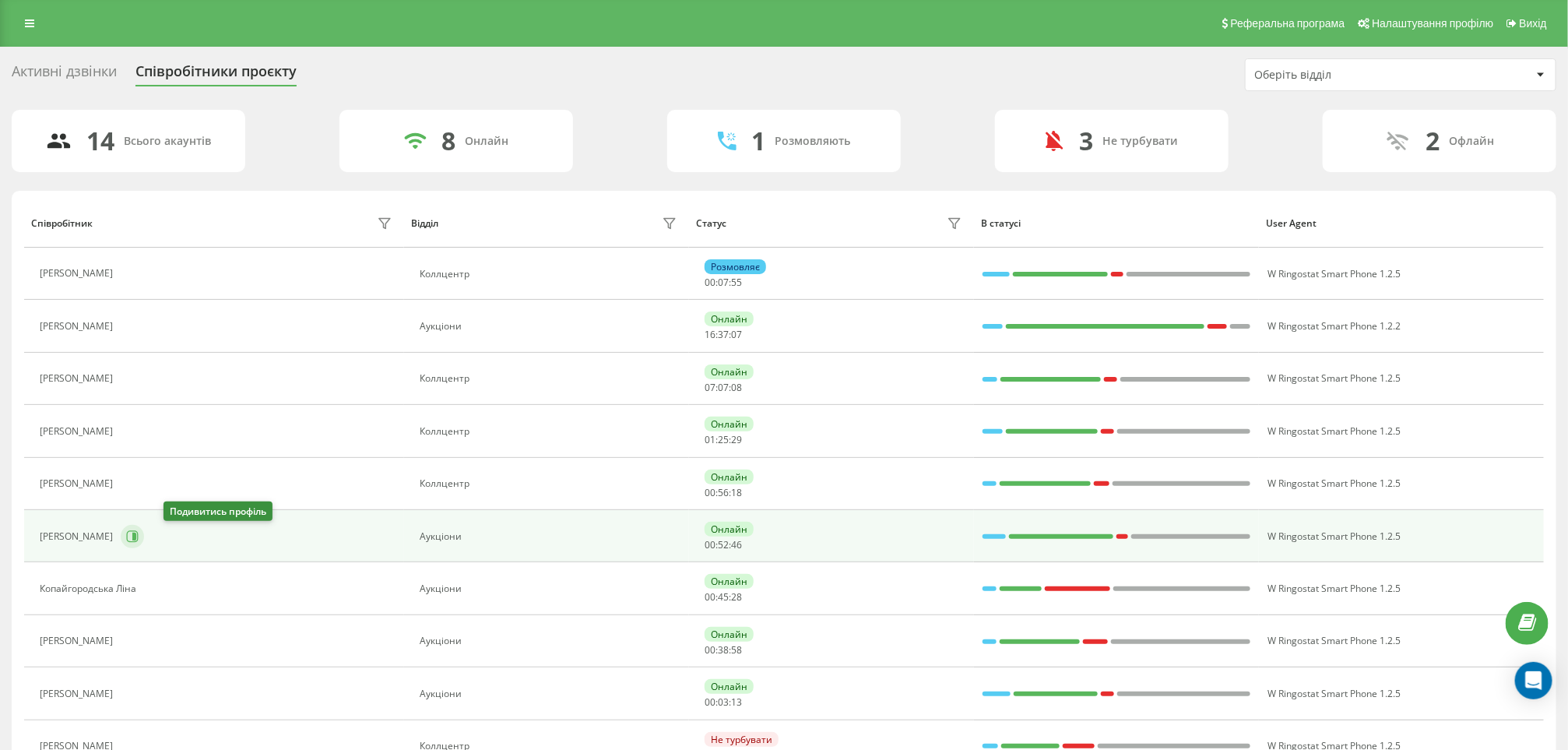
click at [139, 538] on icon at bounding box center [132, 536] width 12 height 12
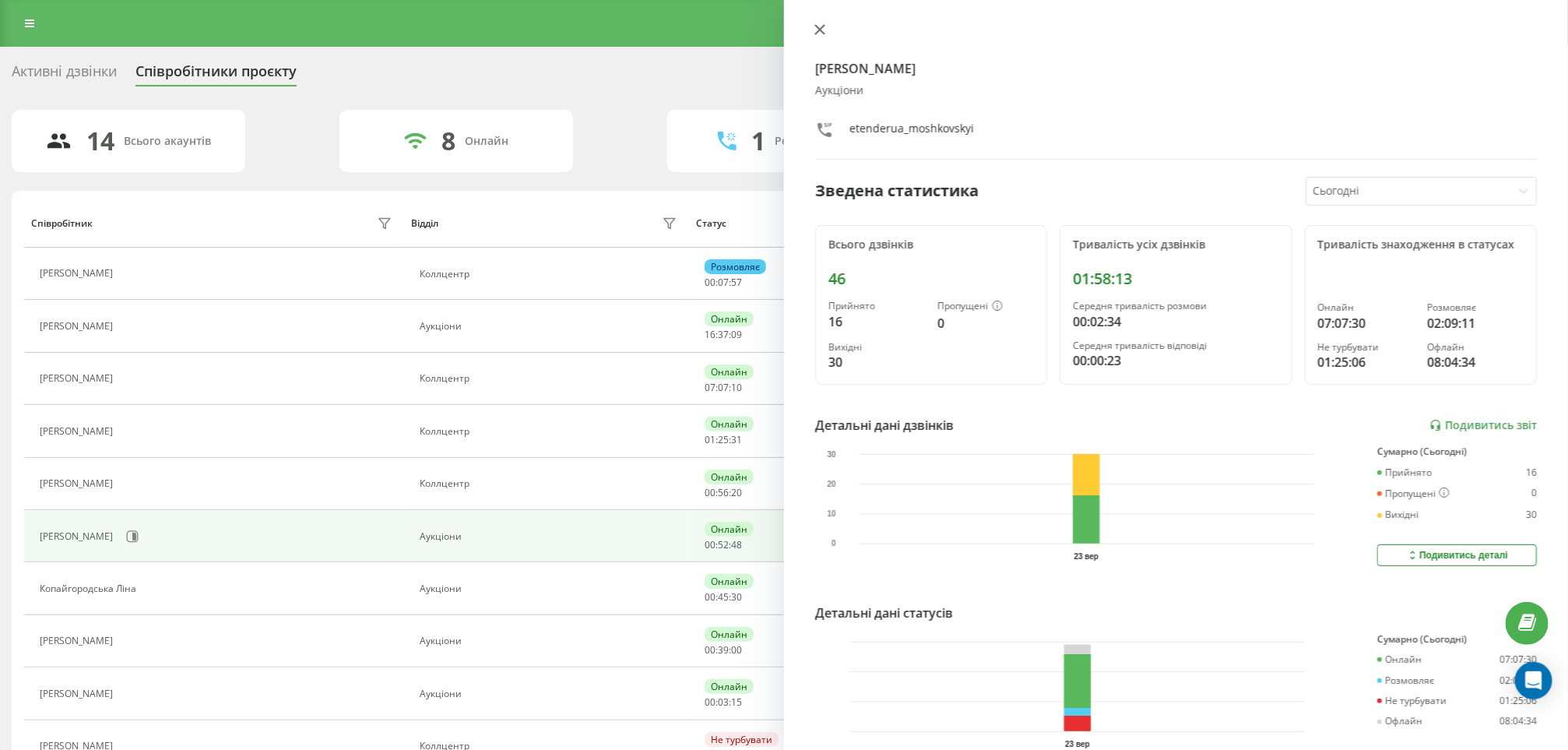
click at [820, 33] on icon at bounding box center [819, 30] width 11 height 11
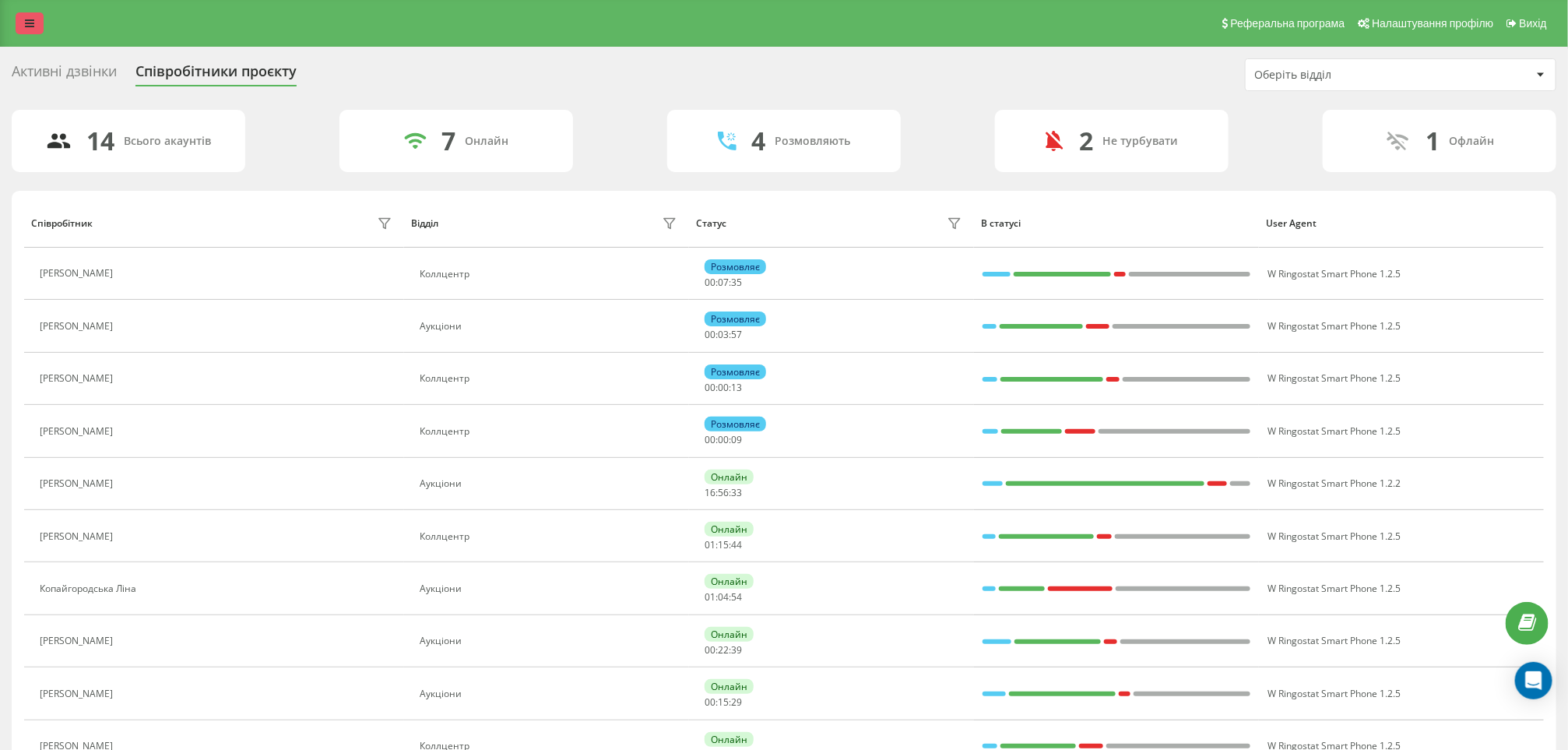
click at [24, 14] on link at bounding box center [29, 23] width 28 height 21
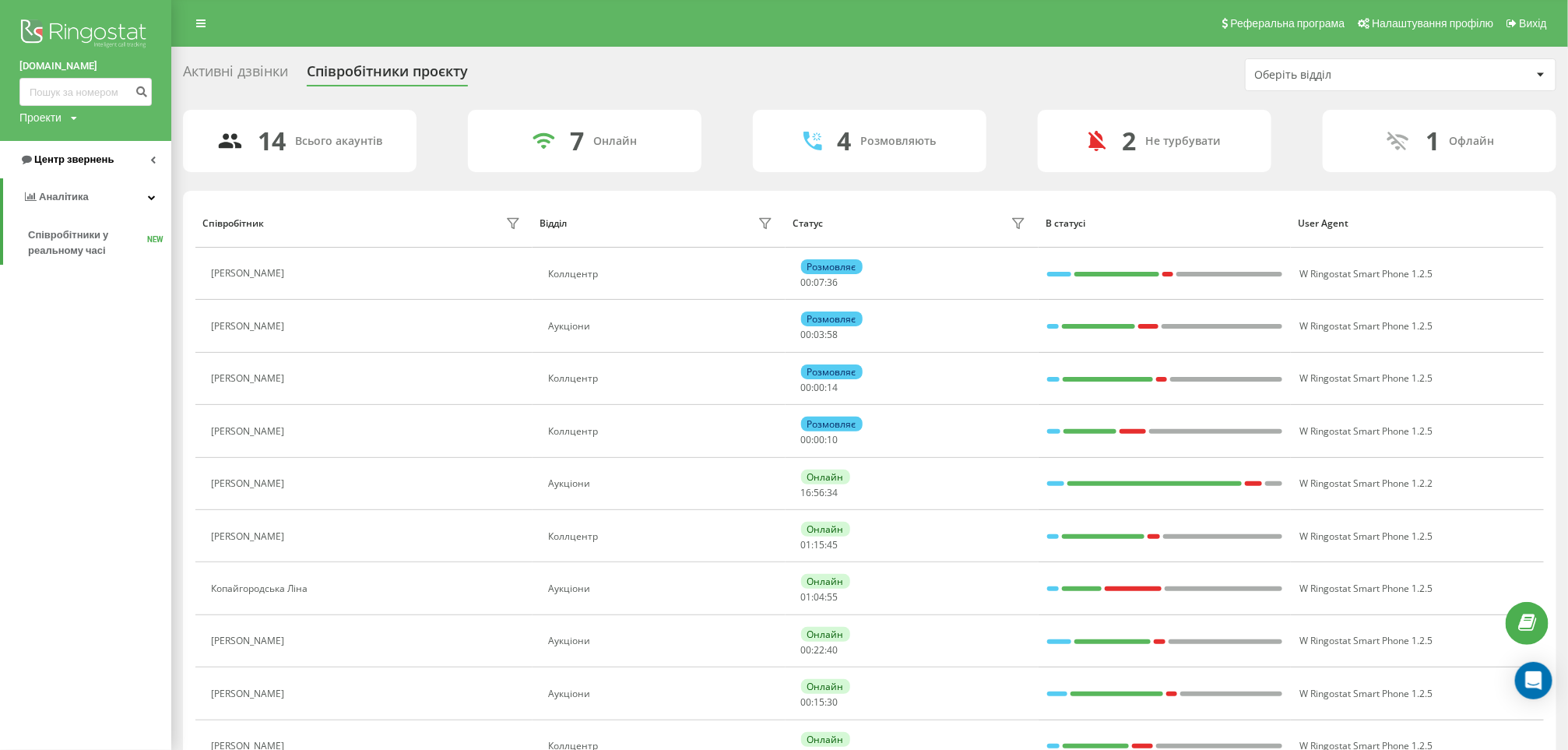
click at [99, 146] on link "Центр звернень" at bounding box center [85, 160] width 171 height 38
click at [61, 262] on span "Звіт про пропущені необроблені дзвінки" at bounding box center [95, 261] width 135 height 31
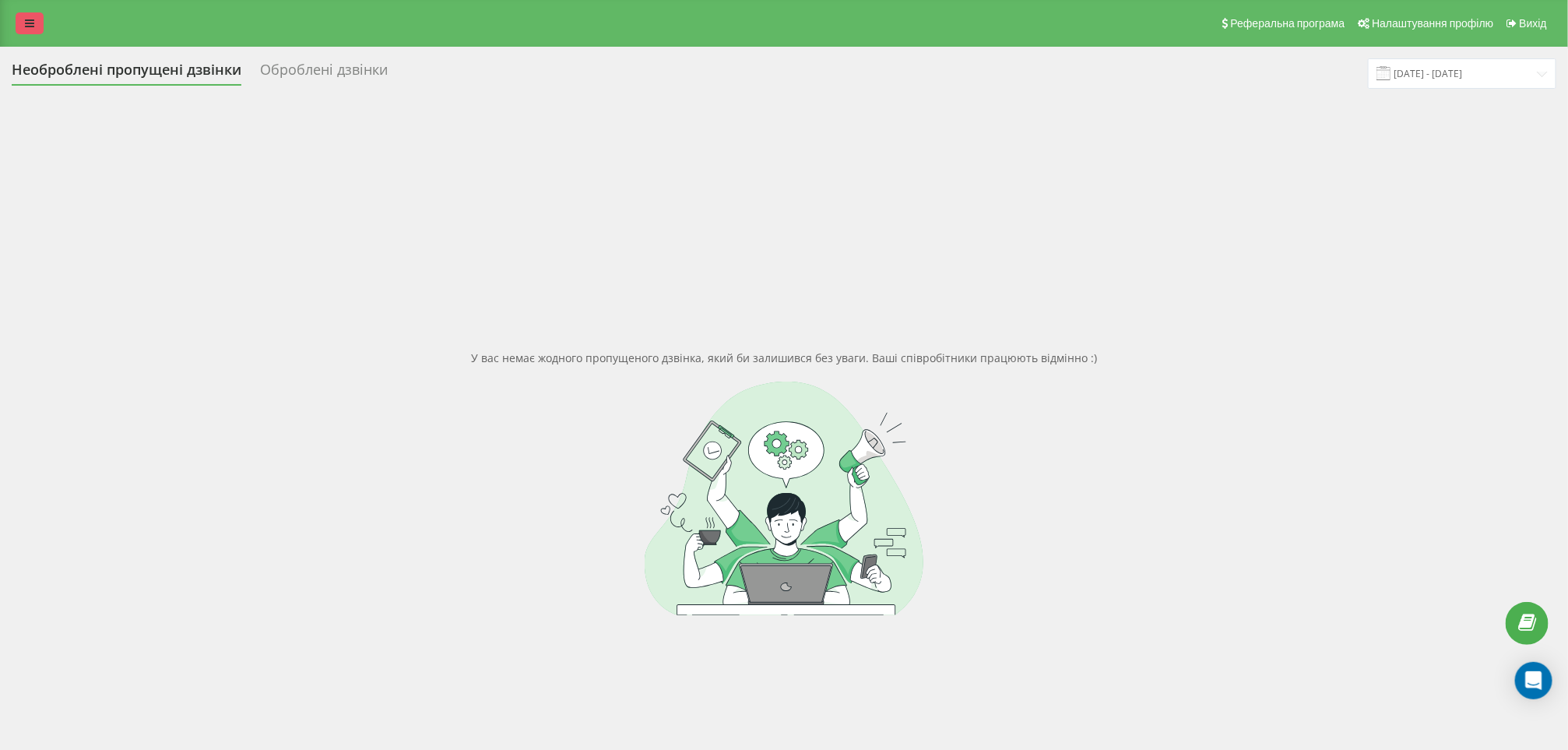
click at [31, 23] on icon at bounding box center [30, 23] width 9 height 11
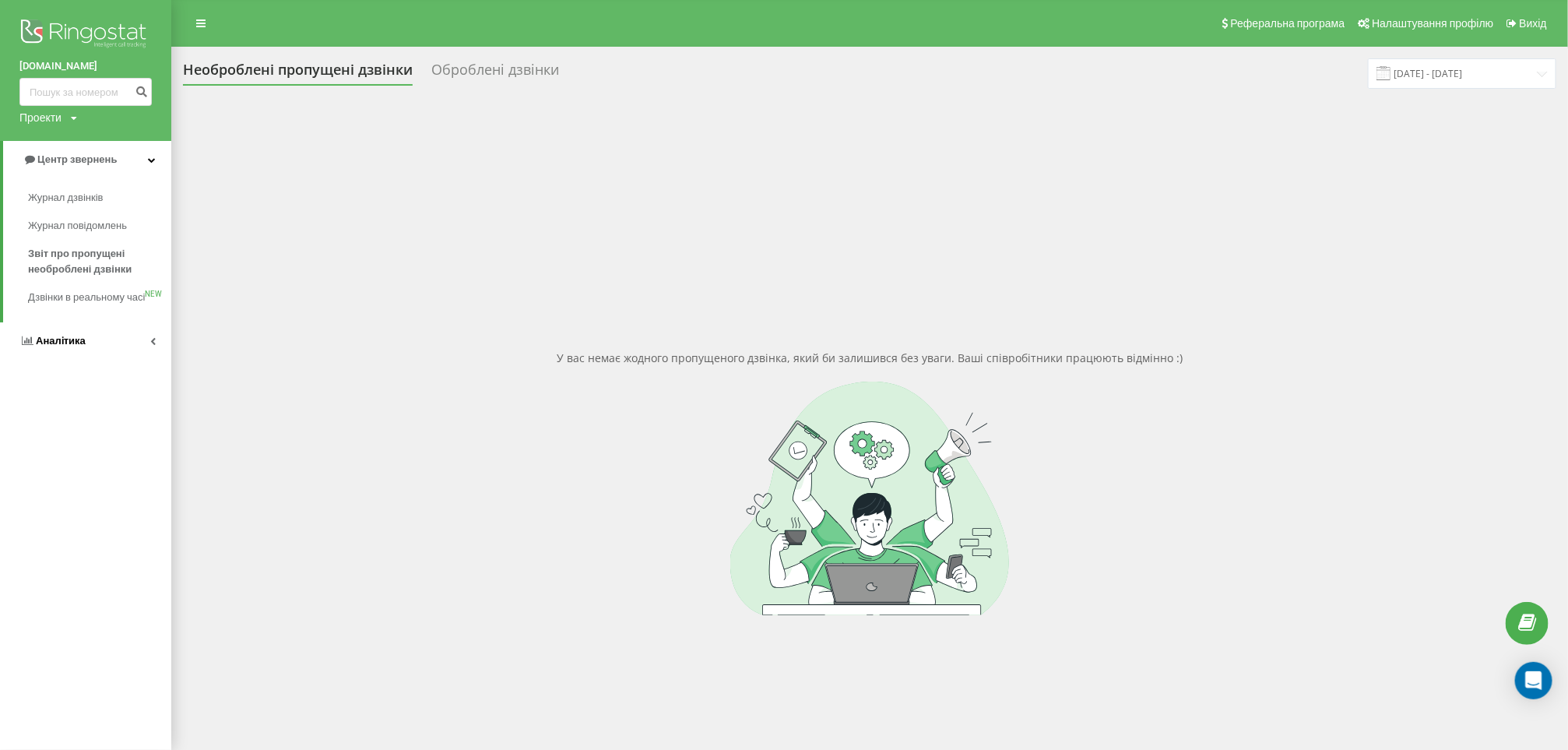
click at [39, 345] on link "Аналiтика" at bounding box center [85, 341] width 171 height 38
drag, startPoint x: 68, startPoint y: 229, endPoint x: 80, endPoint y: 219, distance: 15.6
click at [68, 227] on span "Співробітники у реальному часі" at bounding box center [87, 243] width 118 height 31
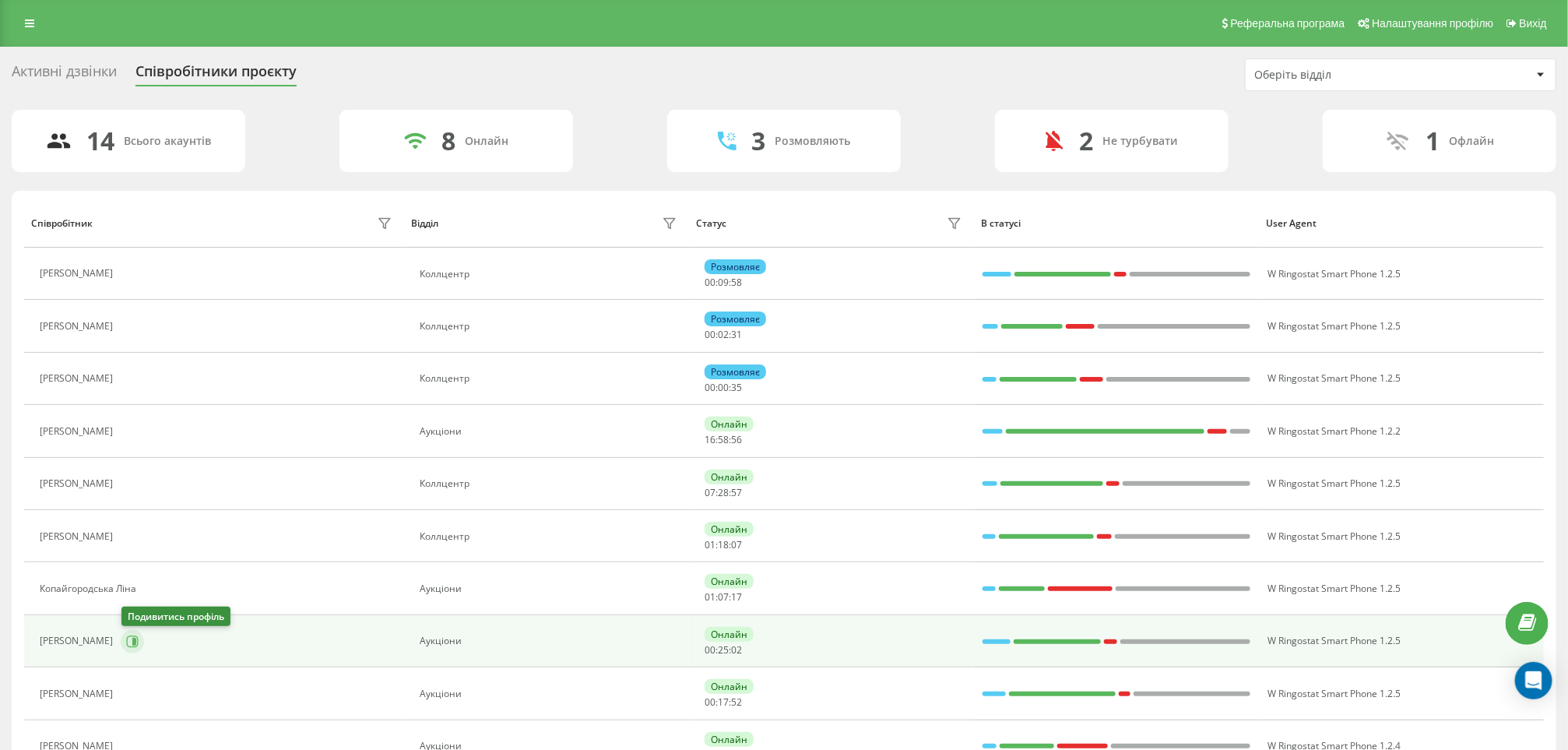
click at [131, 645] on icon at bounding box center [132, 642] width 13 height 13
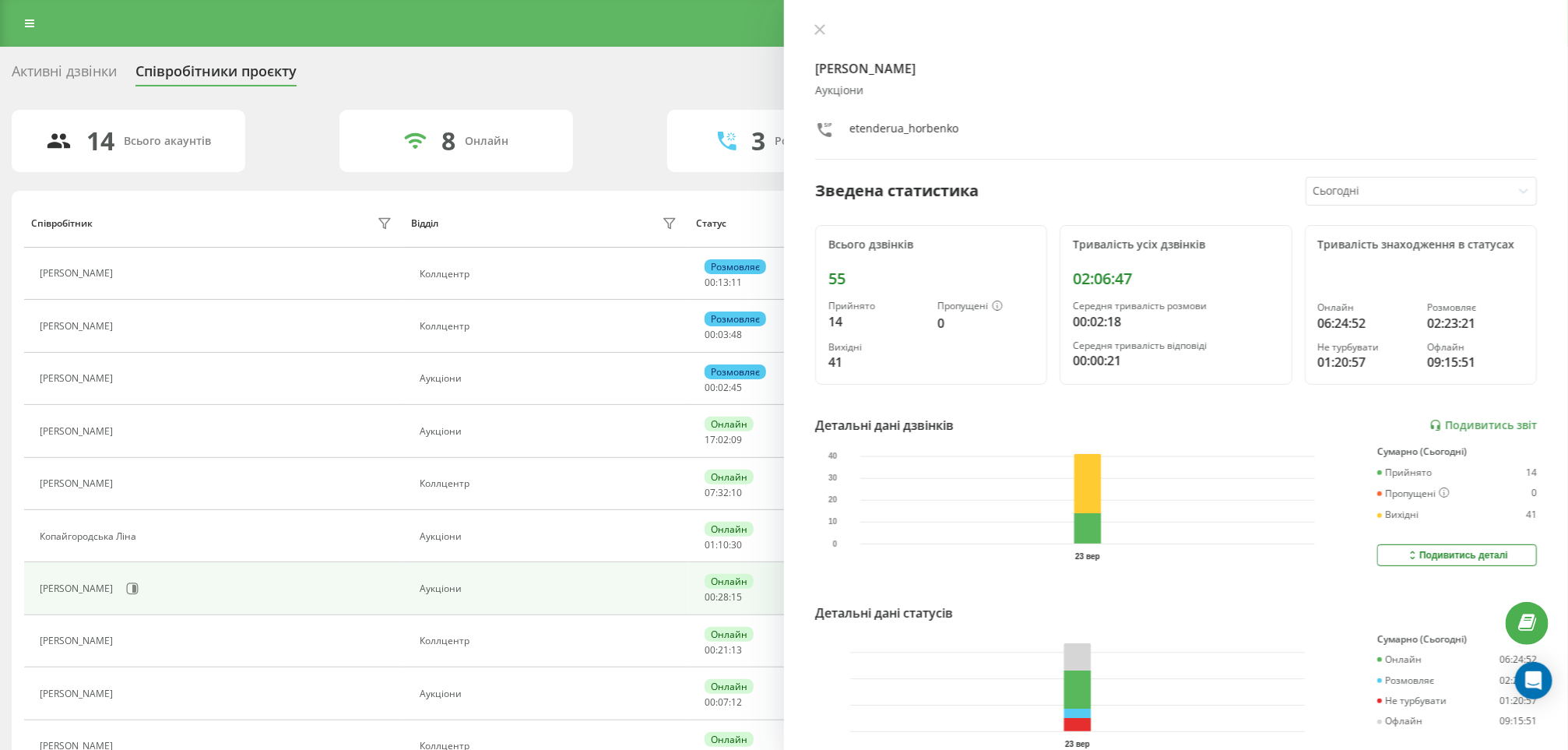
click at [822, 31] on icon at bounding box center [819, 30] width 9 height 9
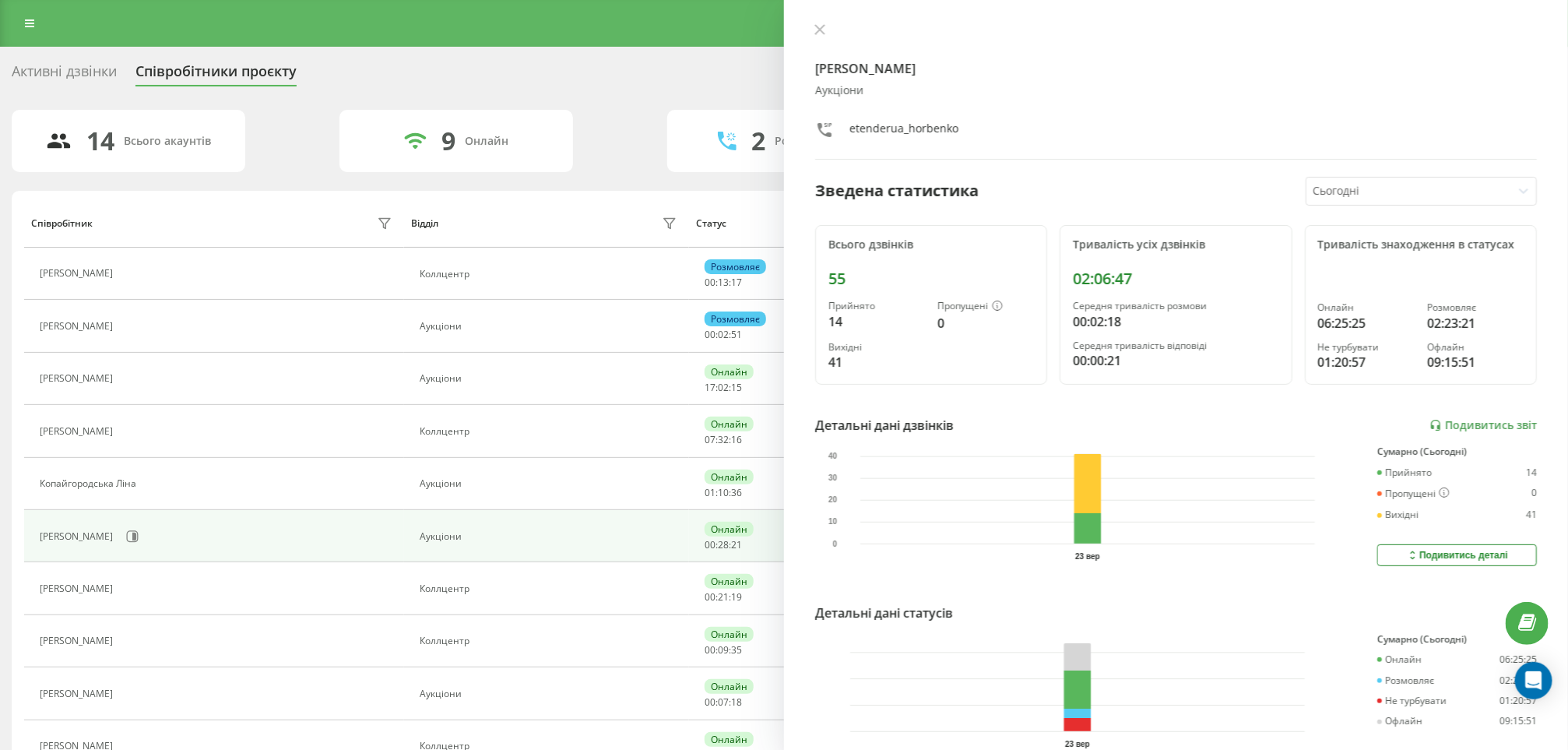
drag, startPoint x: 818, startPoint y: 35, endPoint x: 820, endPoint y: 23, distance: 12.2
click at [818, 31] on button at bounding box center [819, 30] width 21 height 15
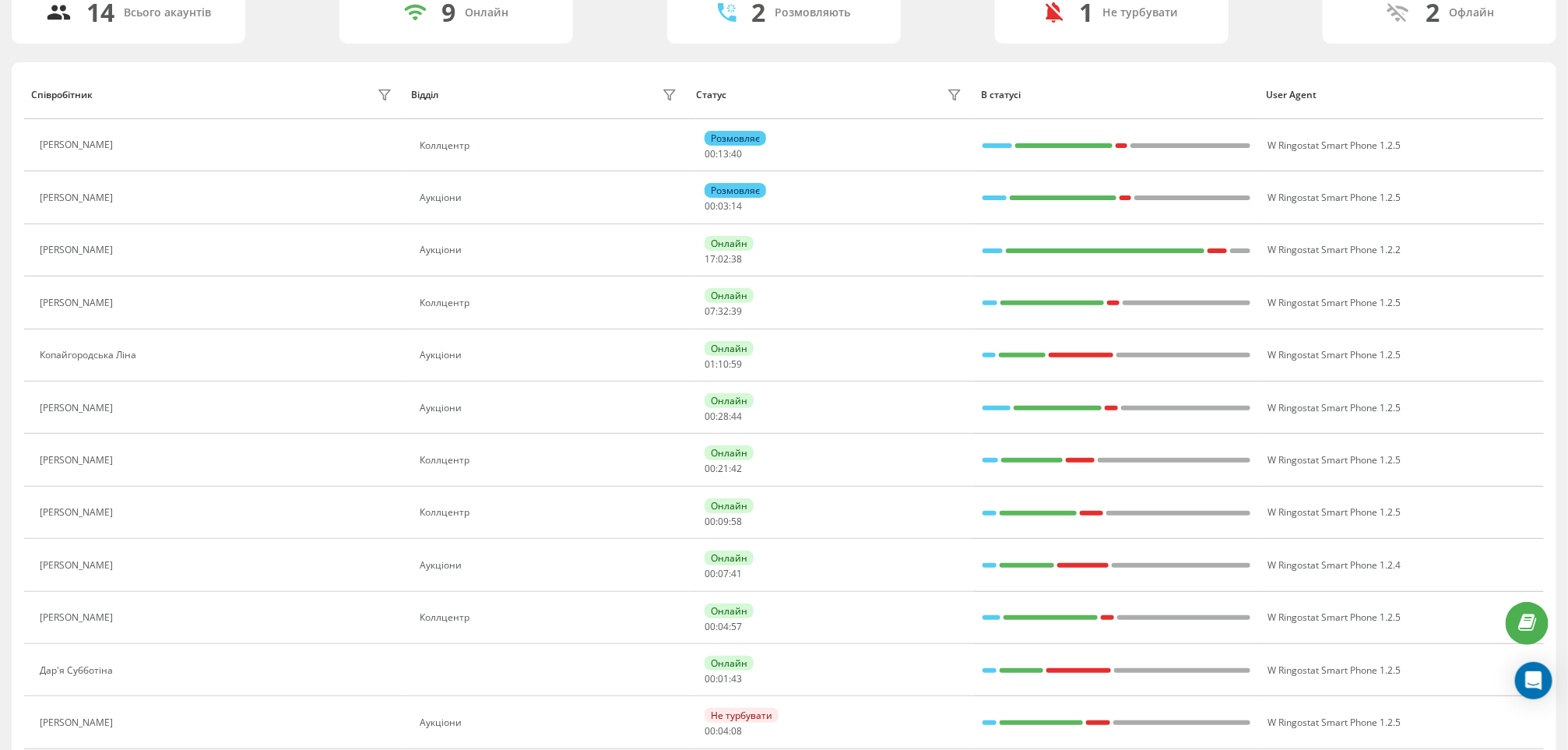
scroll to position [234, 0]
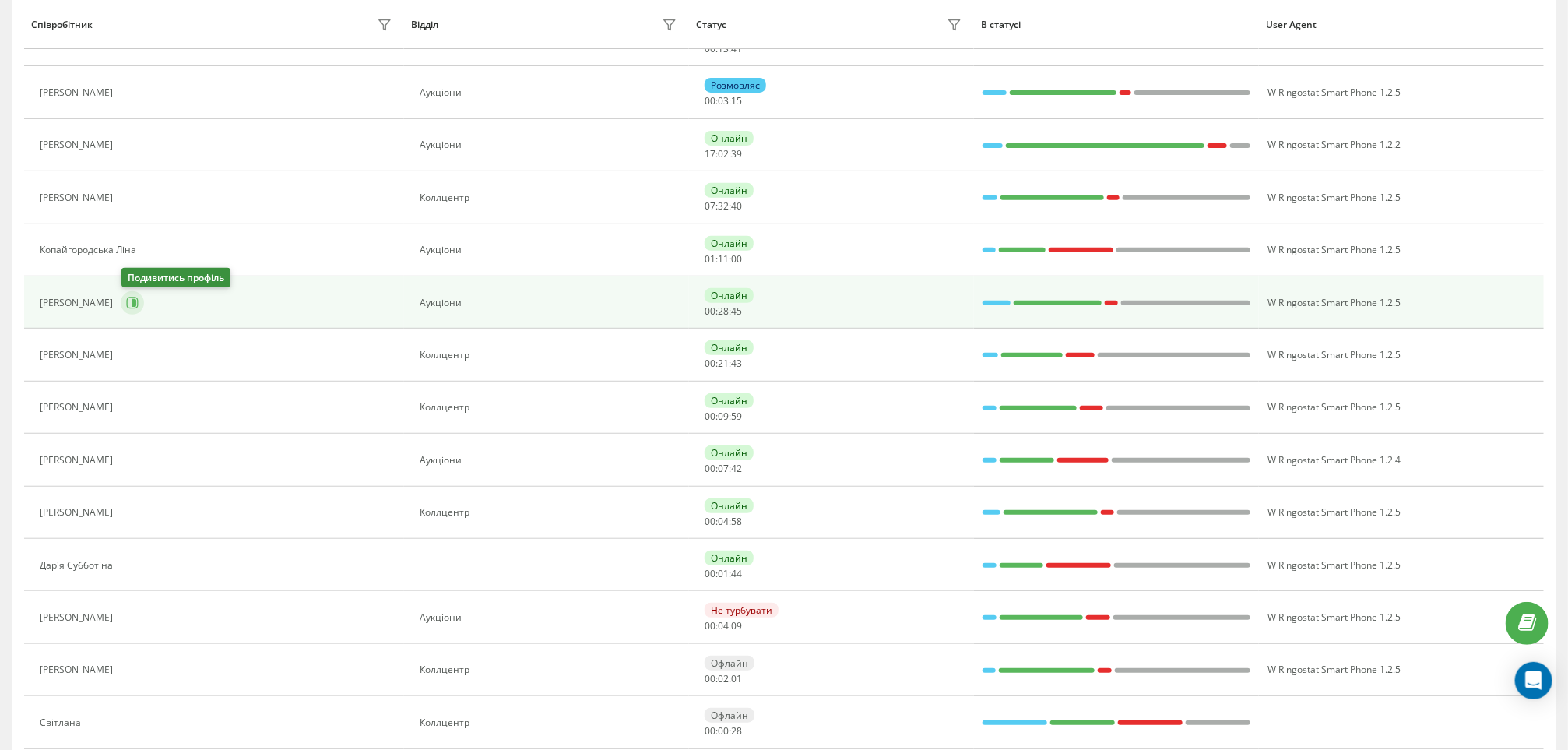
click at [131, 303] on icon at bounding box center [132, 303] width 13 height 13
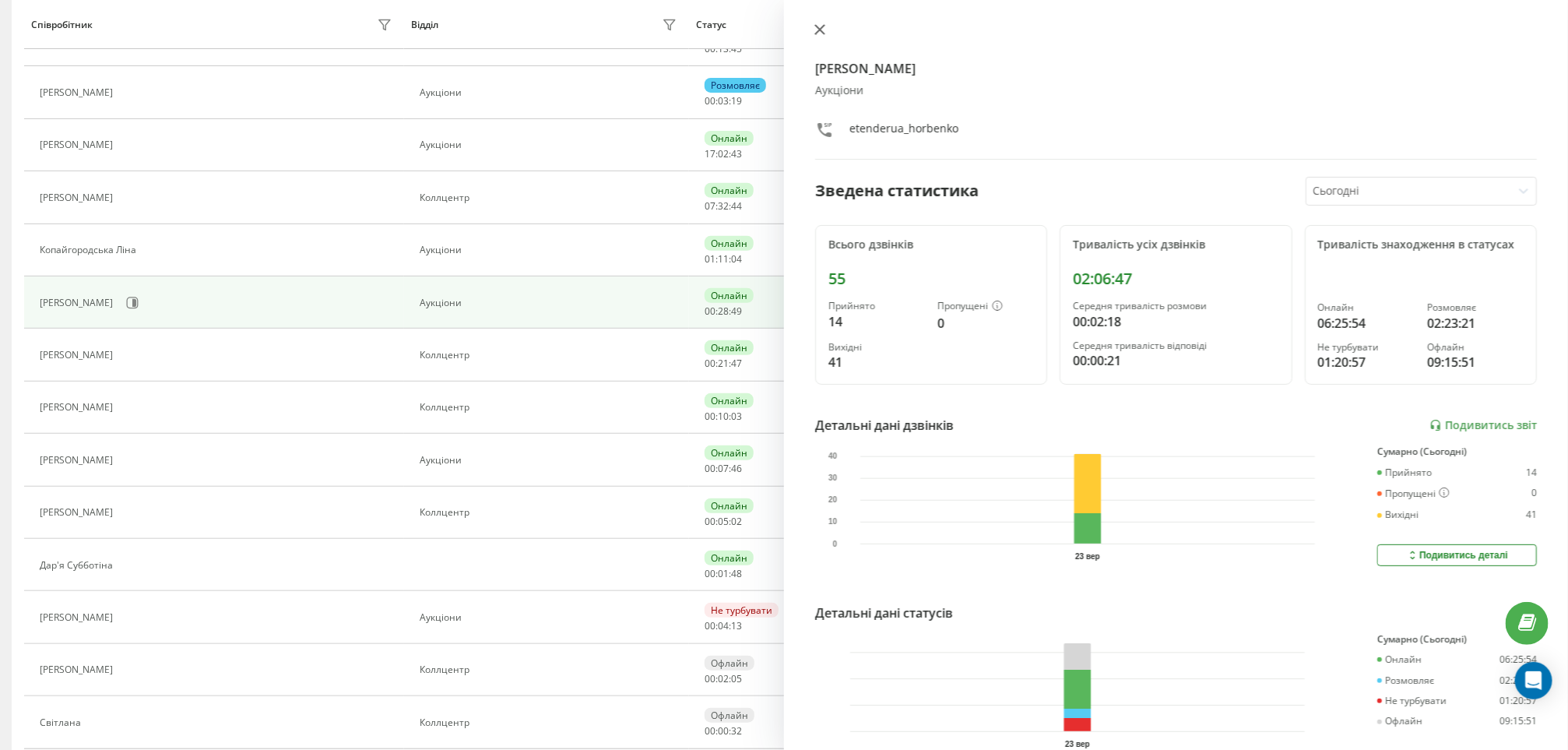
click at [826, 33] on button at bounding box center [819, 30] width 21 height 15
